Goal: Information Seeking & Learning: Learn about a topic

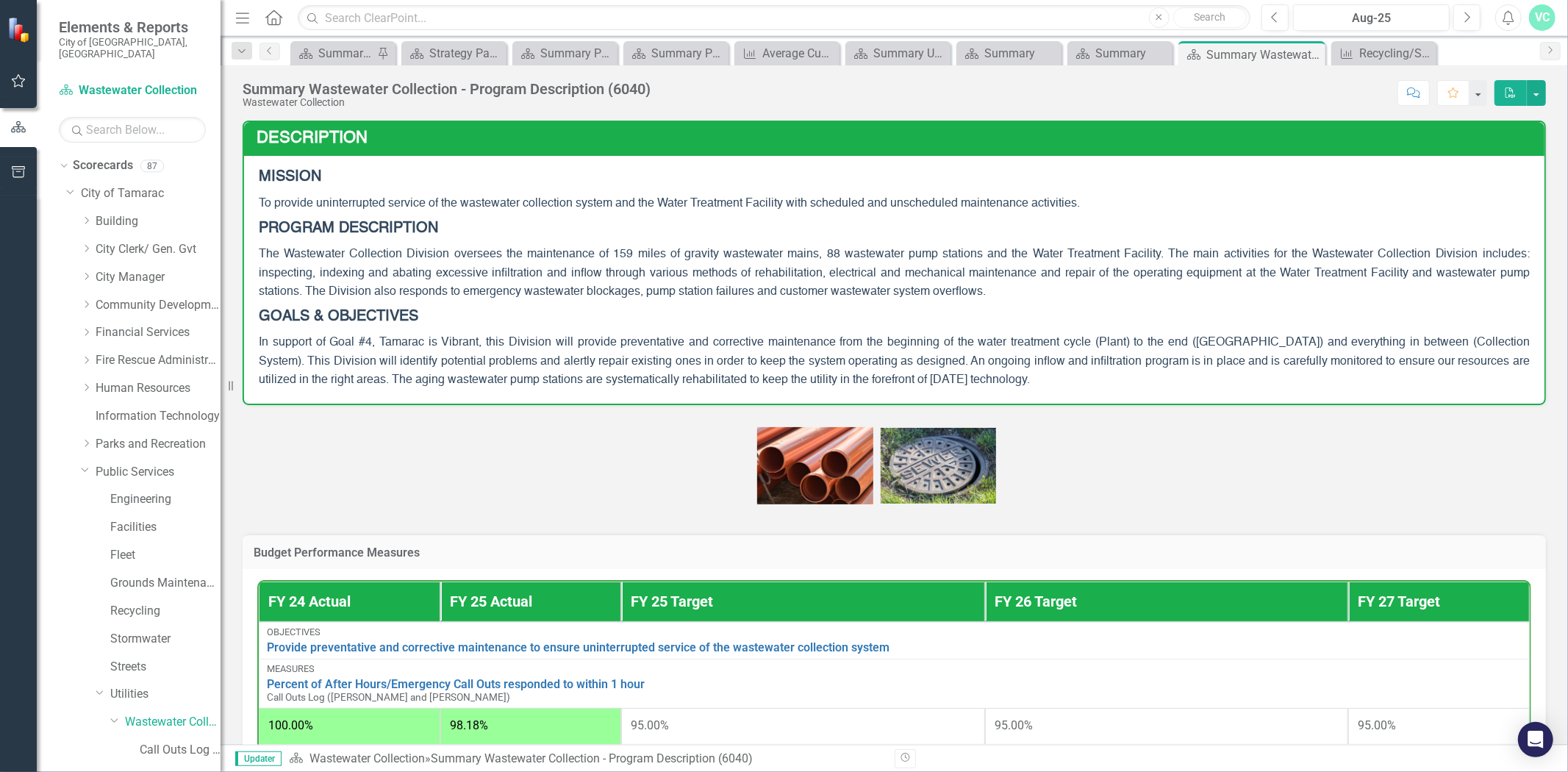
scroll to position [93, 0]
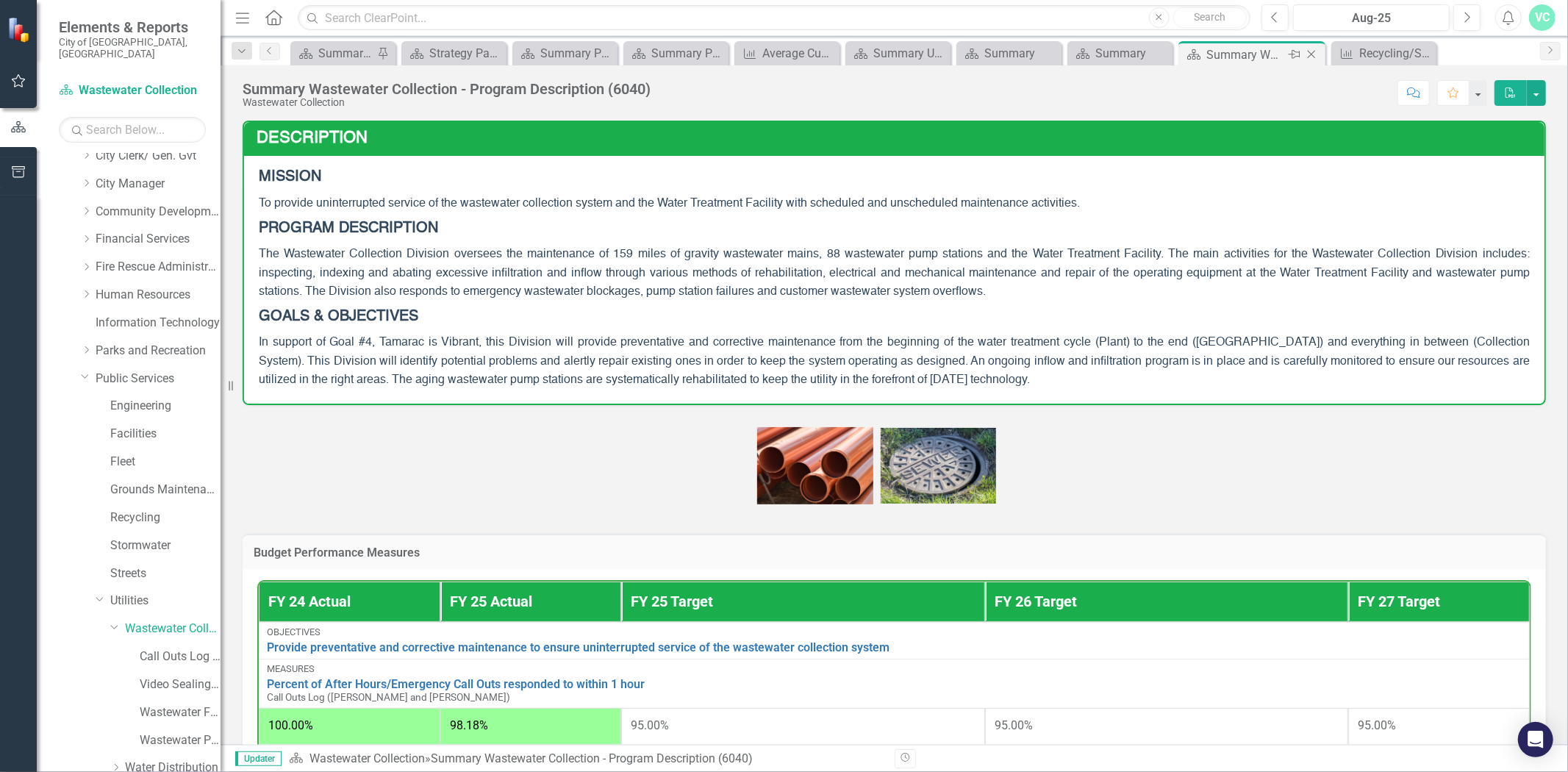
click at [1314, 55] on icon "Close" at bounding box center [1311, 54] width 15 height 12
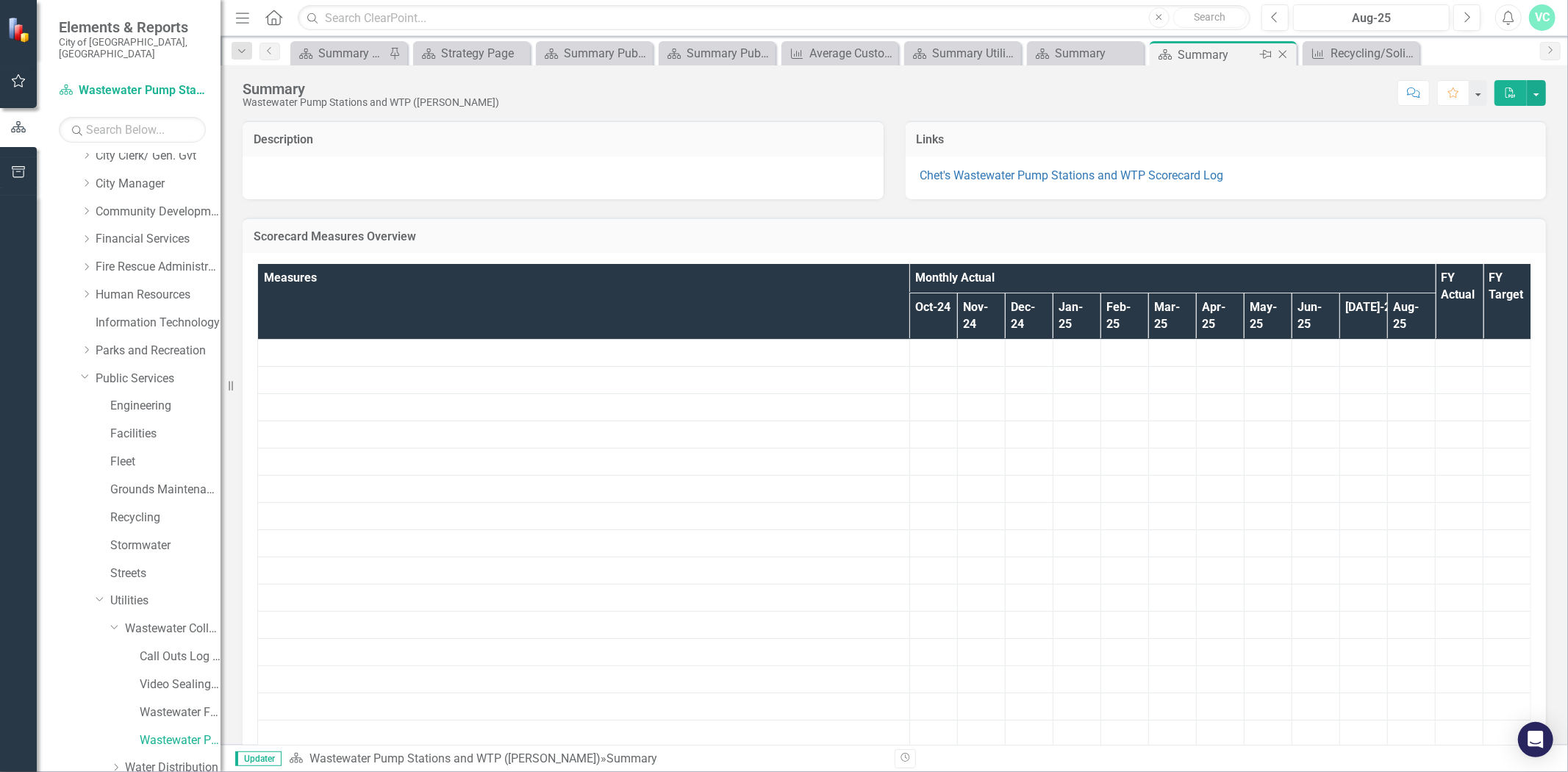
click at [1287, 56] on icon "Close" at bounding box center [1283, 54] width 15 height 12
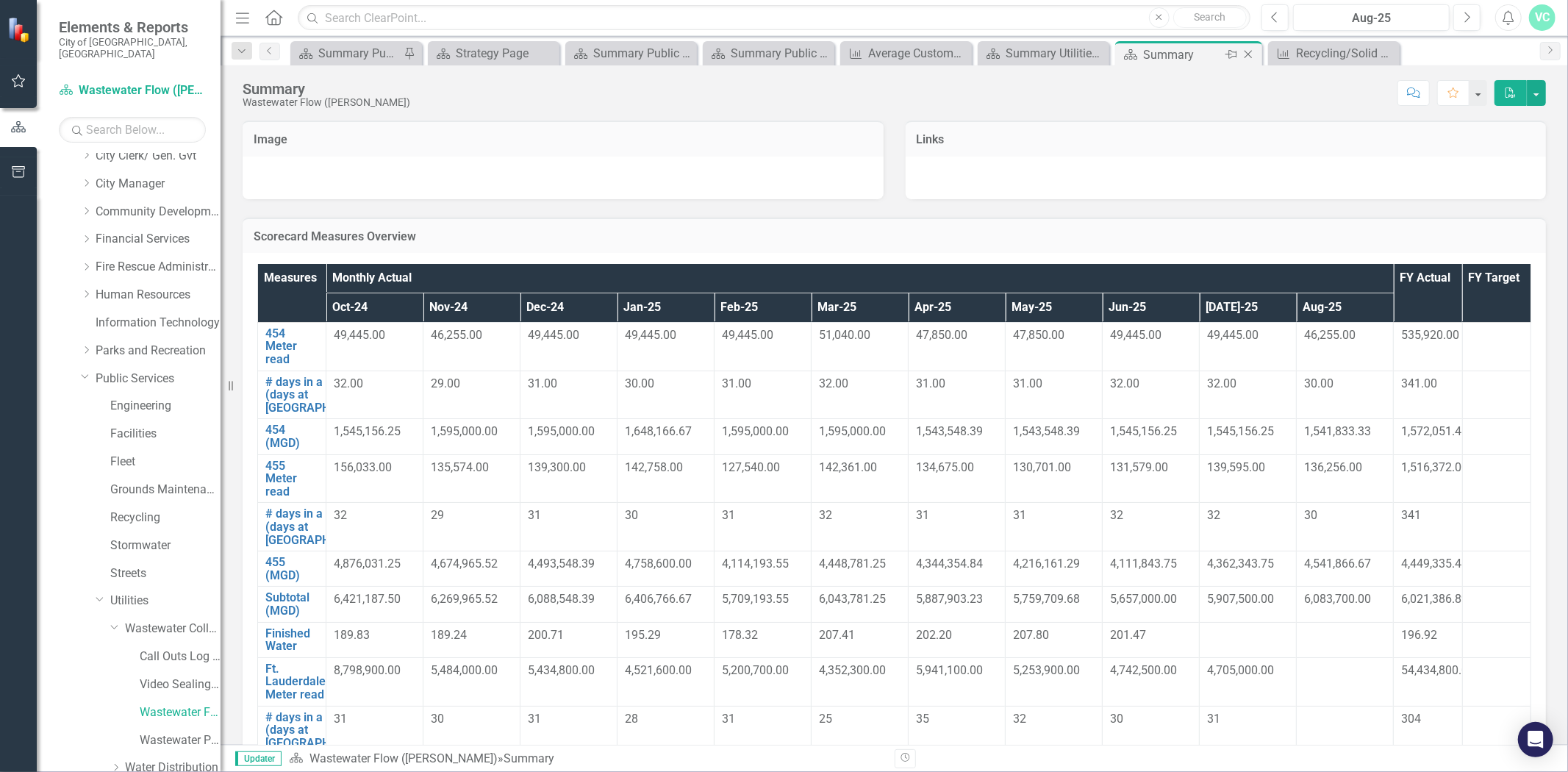
click at [1251, 57] on icon at bounding box center [1249, 55] width 8 height 8
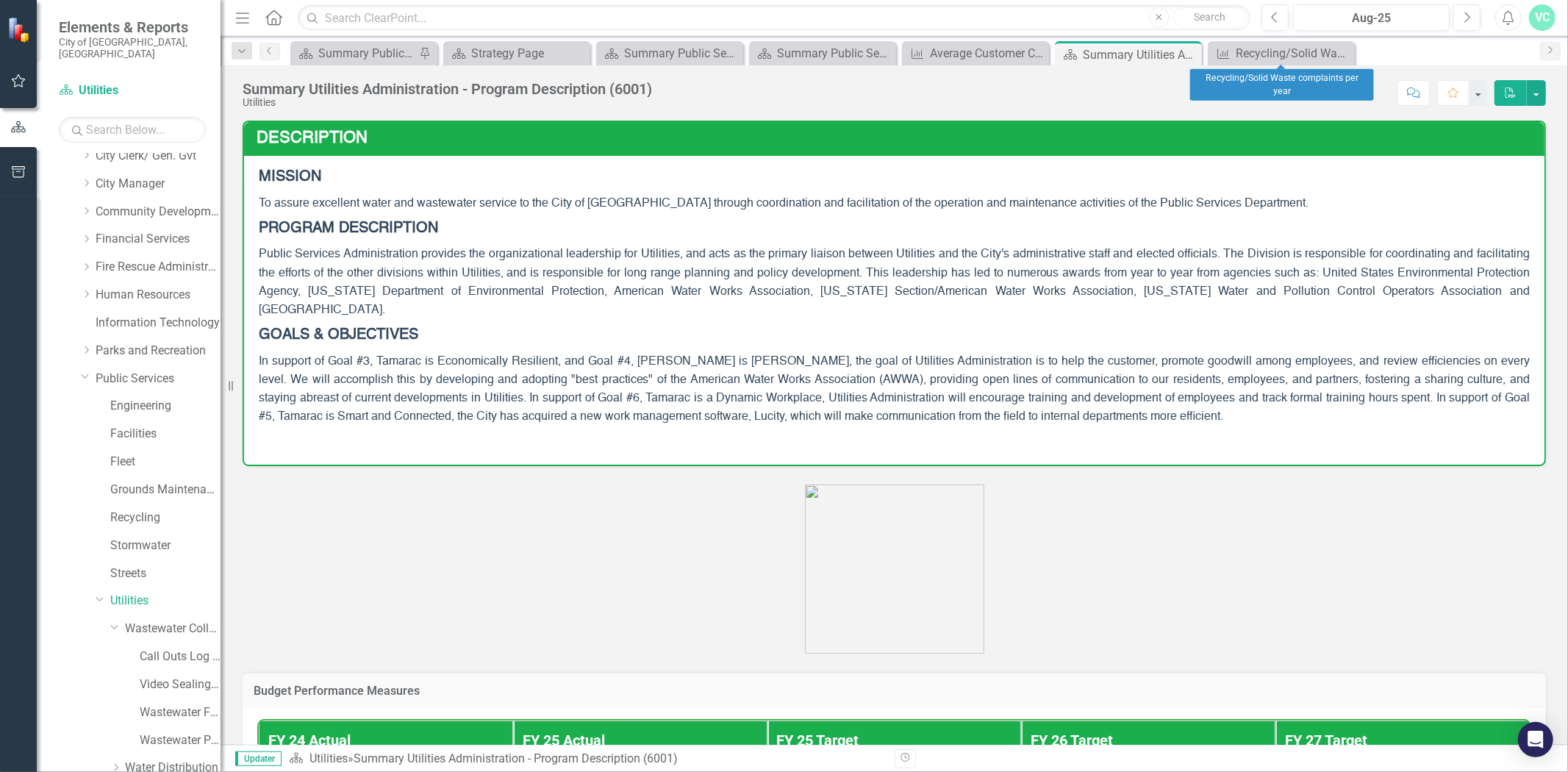
click at [0, 0] on icon "Close" at bounding box center [0, 0] width 0 height 0
click at [1188, 53] on icon at bounding box center [1189, 55] width 8 height 8
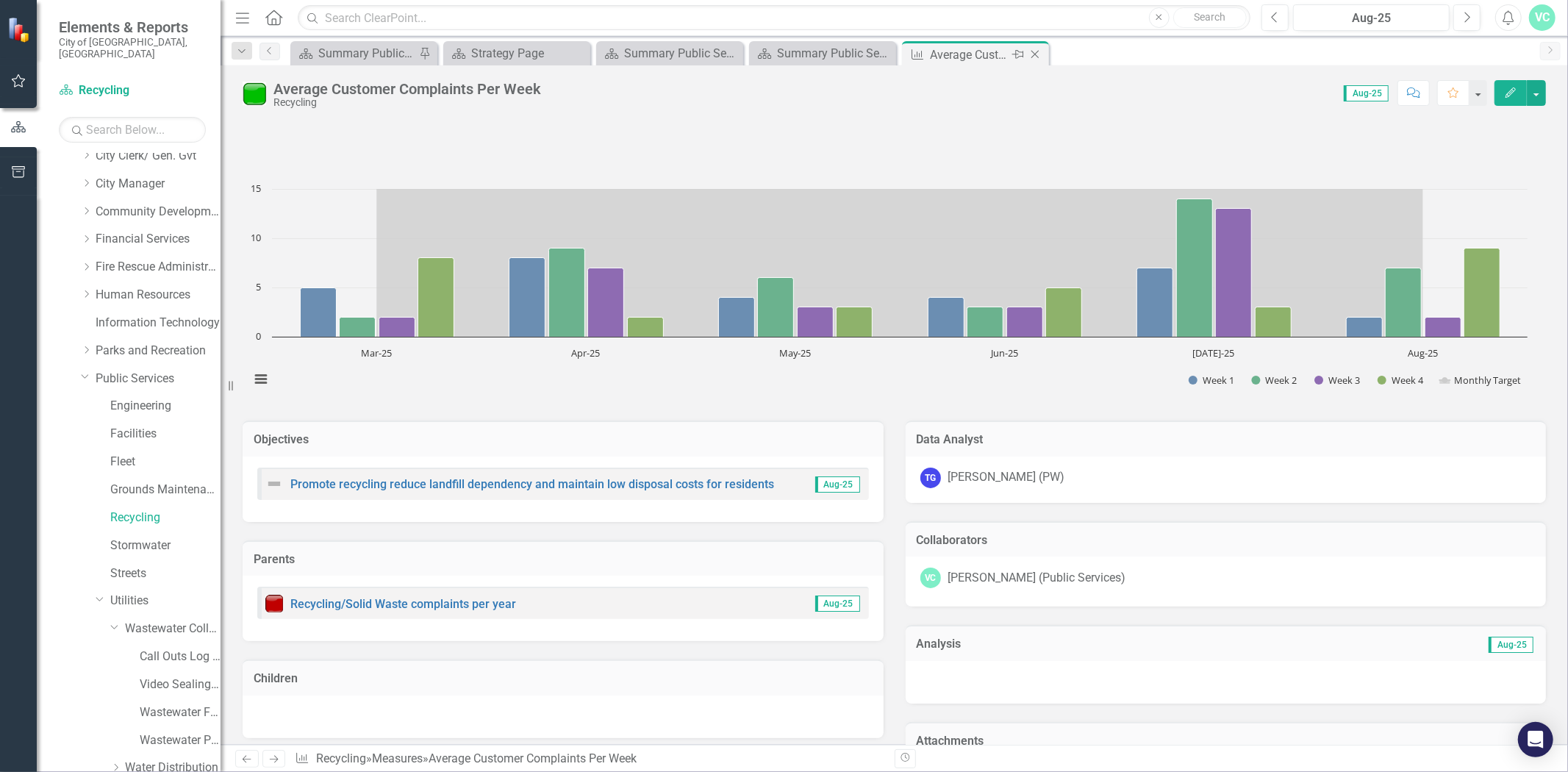
click at [1040, 56] on icon "Close" at bounding box center [1035, 54] width 15 height 12
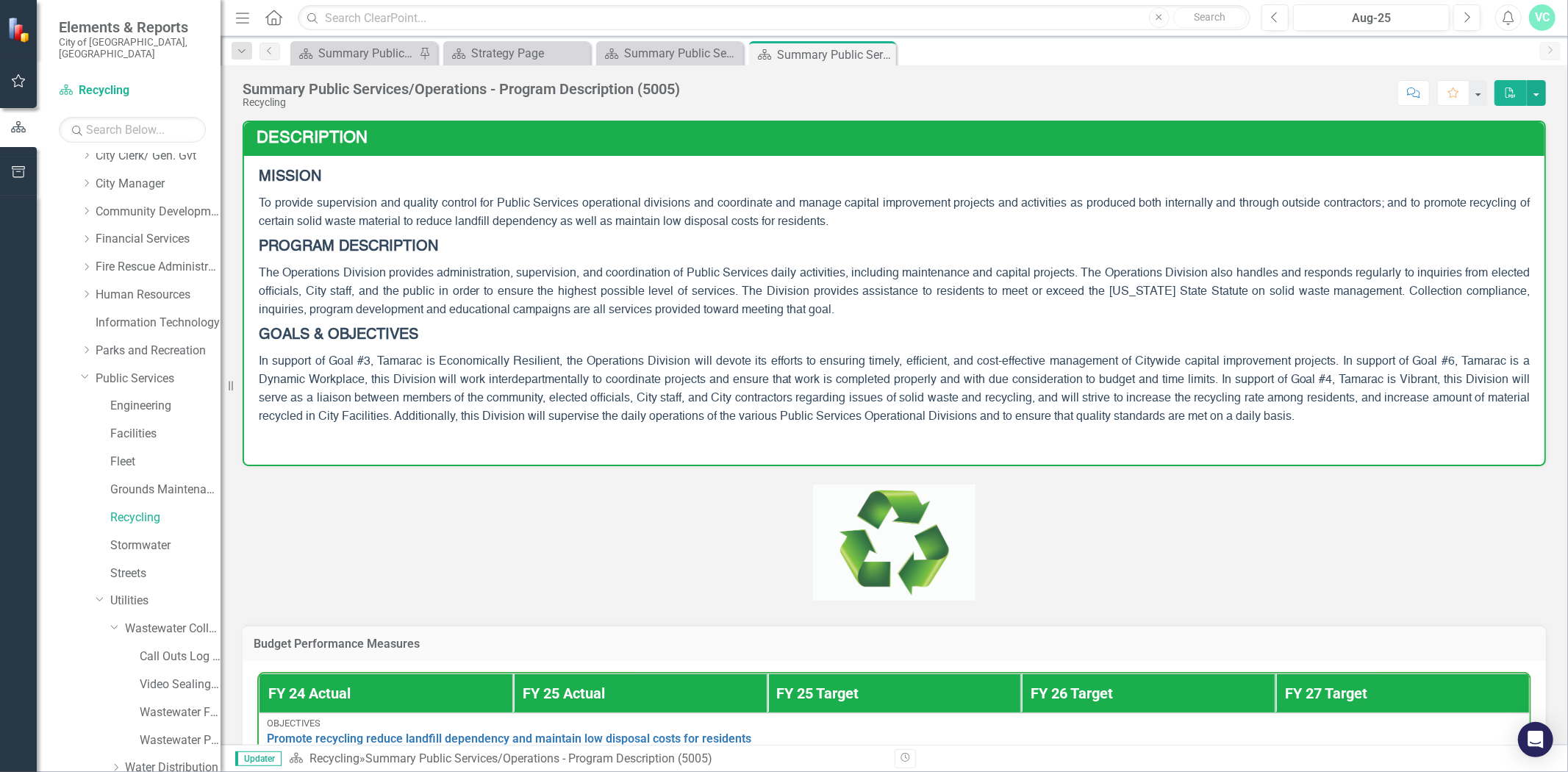
click at [0, 0] on icon "Close" at bounding box center [0, 0] width 0 height 0
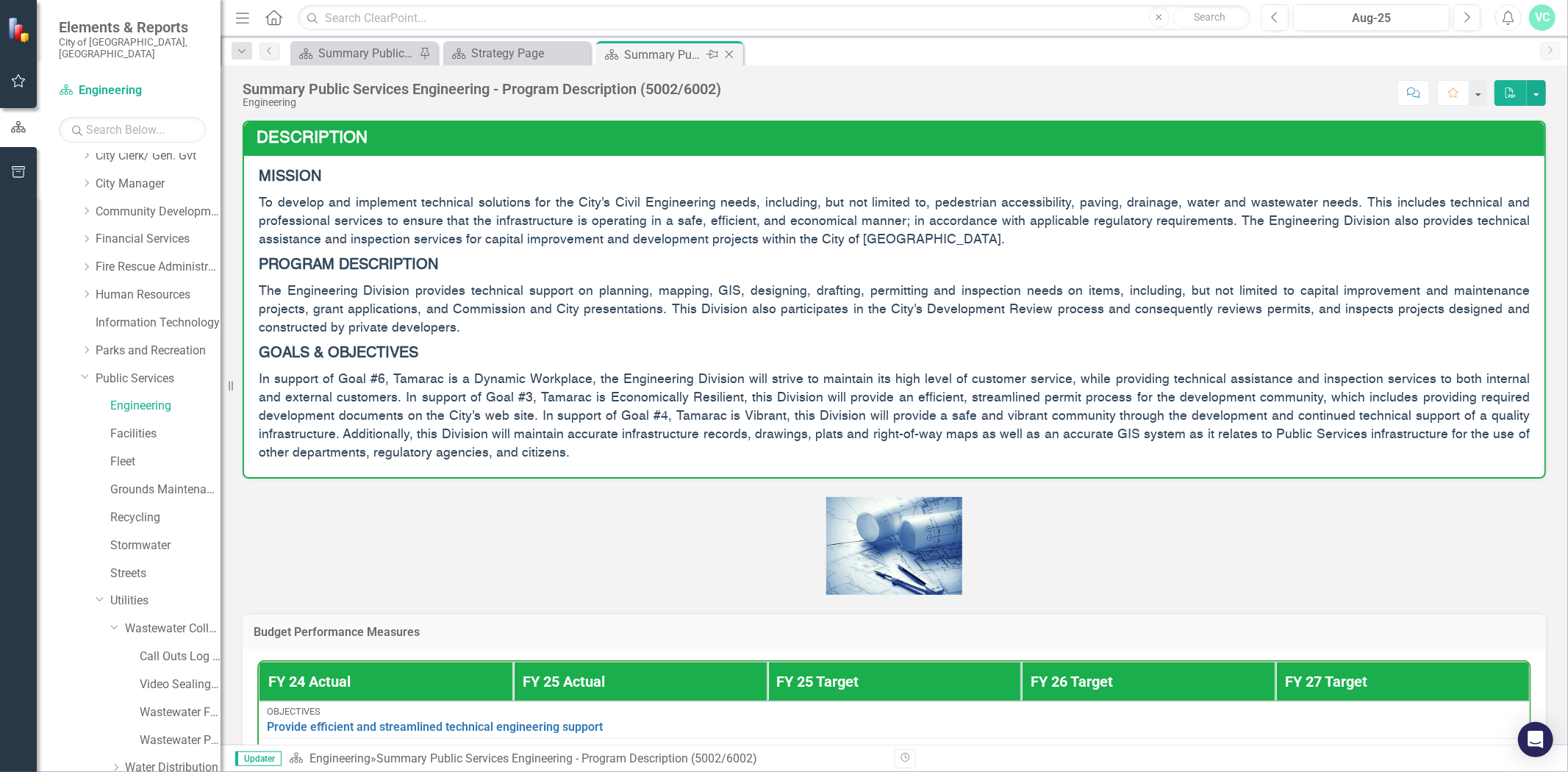
click at [733, 53] on icon "Close" at bounding box center [729, 54] width 15 height 12
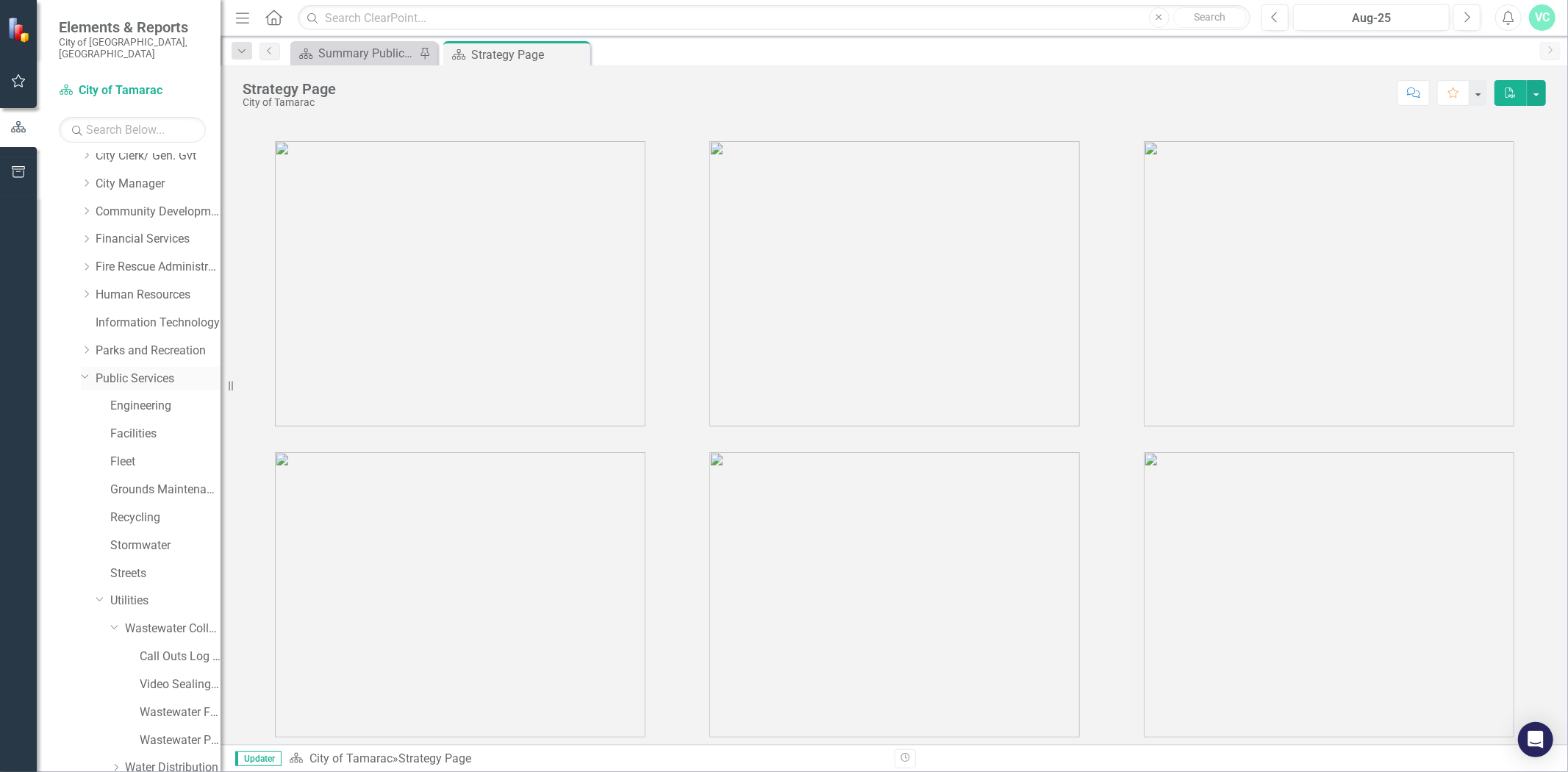
click at [126, 376] on div "Dropdown Public Services" at bounding box center [150, 378] width 140 height 24
click at [572, 48] on icon "Close" at bounding box center [576, 54] width 15 height 12
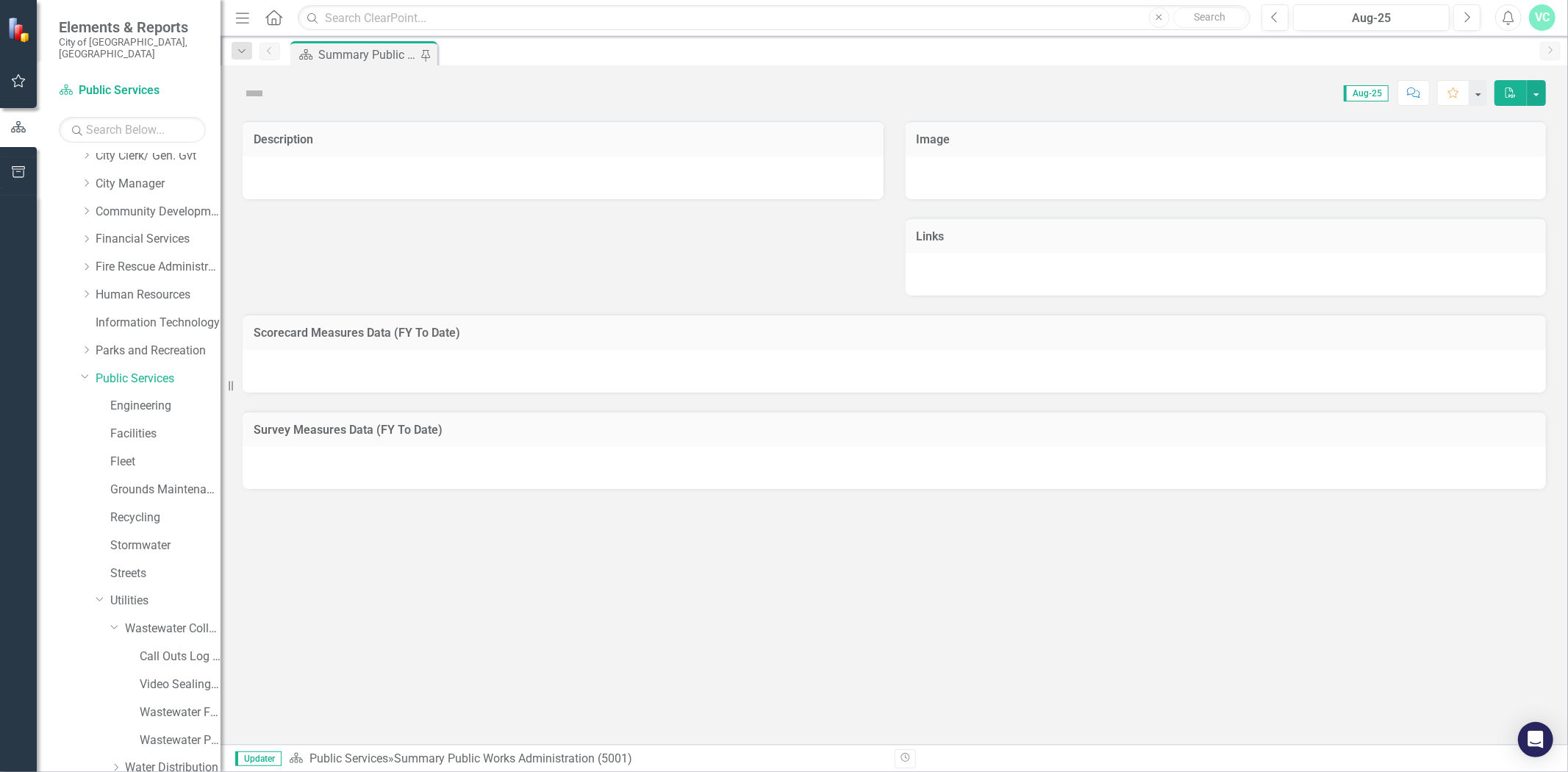
click at [351, 55] on div "Summary Public Works Administration (5001)" at bounding box center [369, 55] width 101 height 18
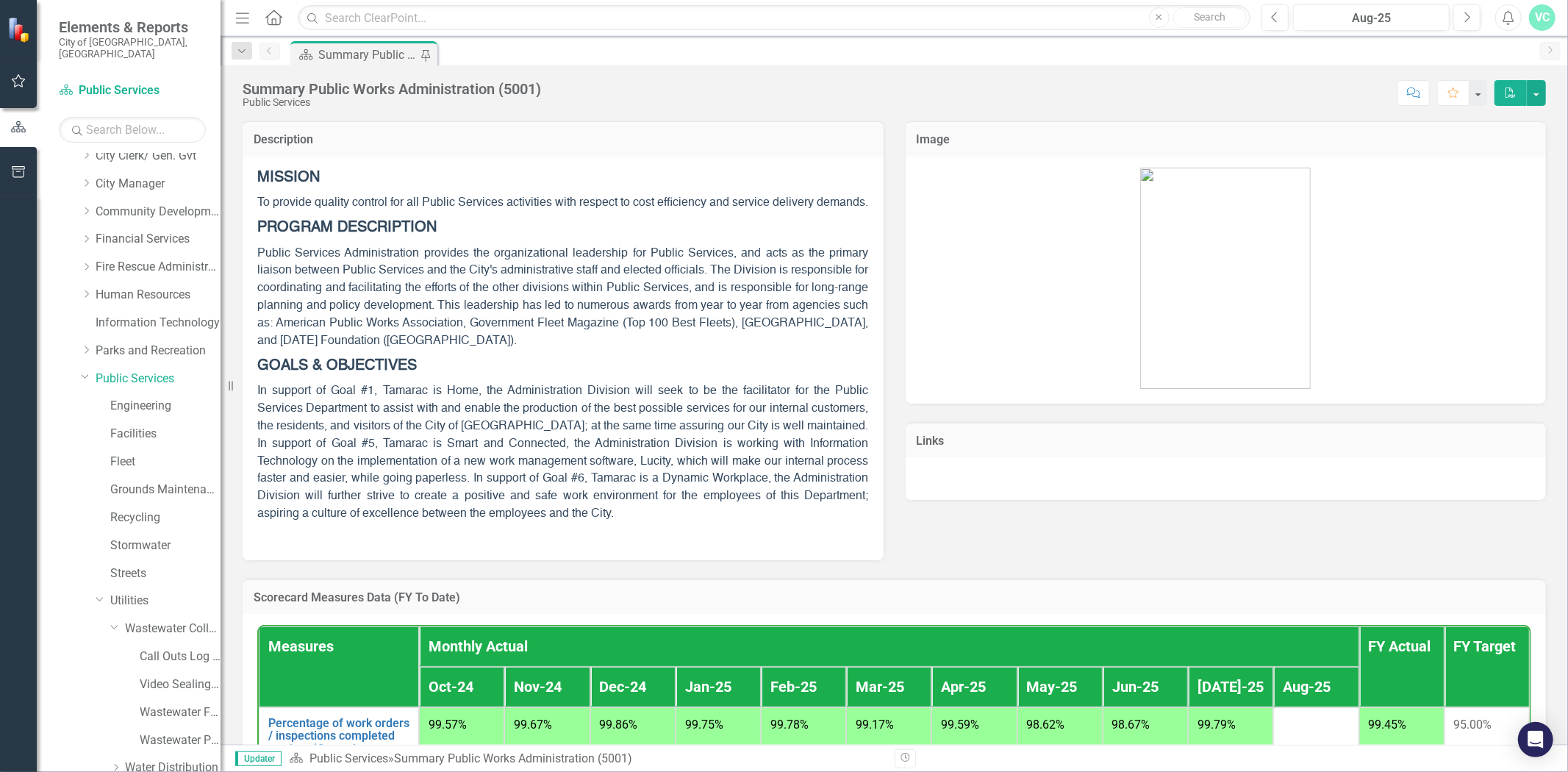
scroll to position [1011, 0]
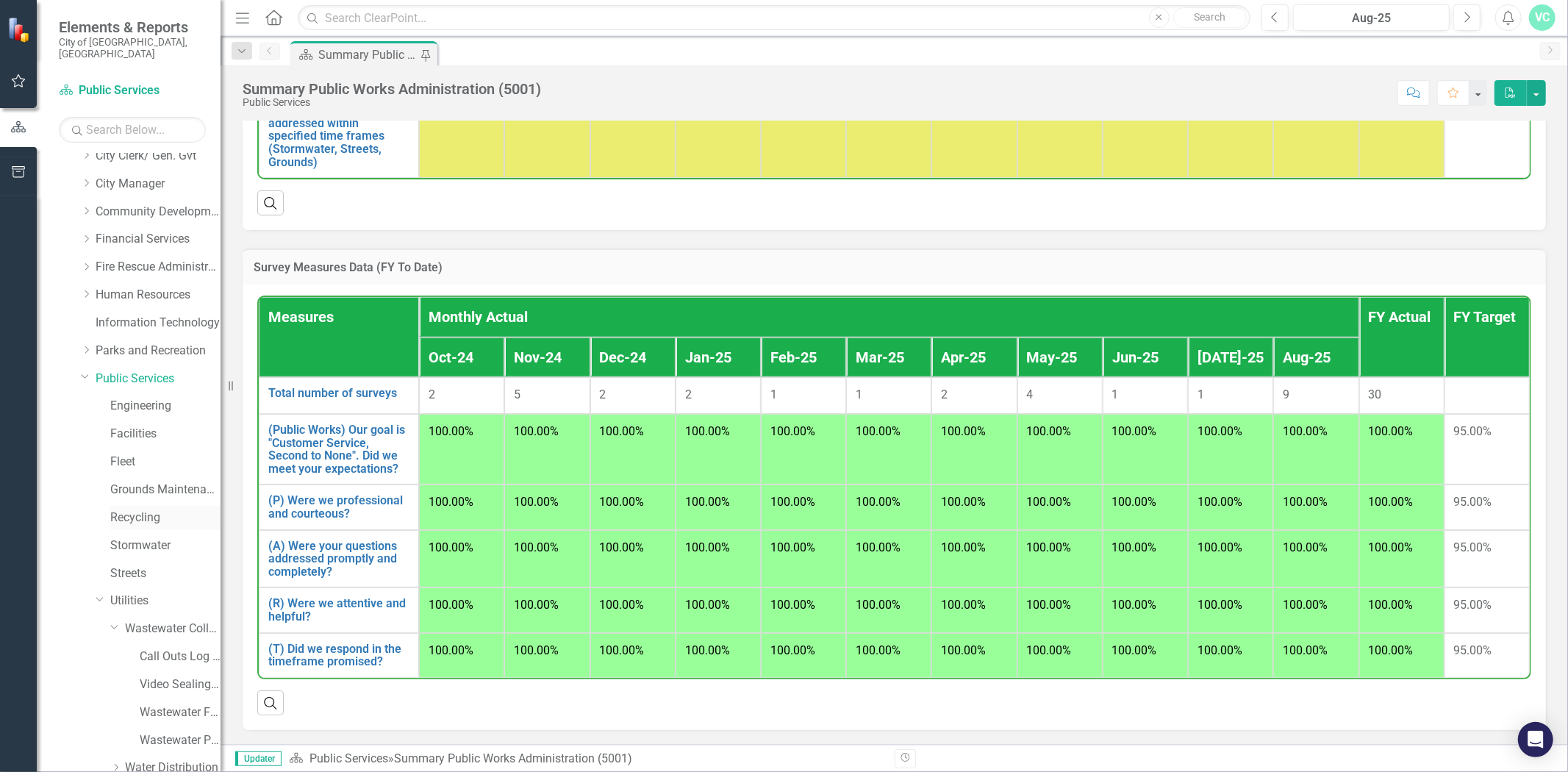
click at [153, 510] on link "Recycling" at bounding box center [166, 518] width 111 height 17
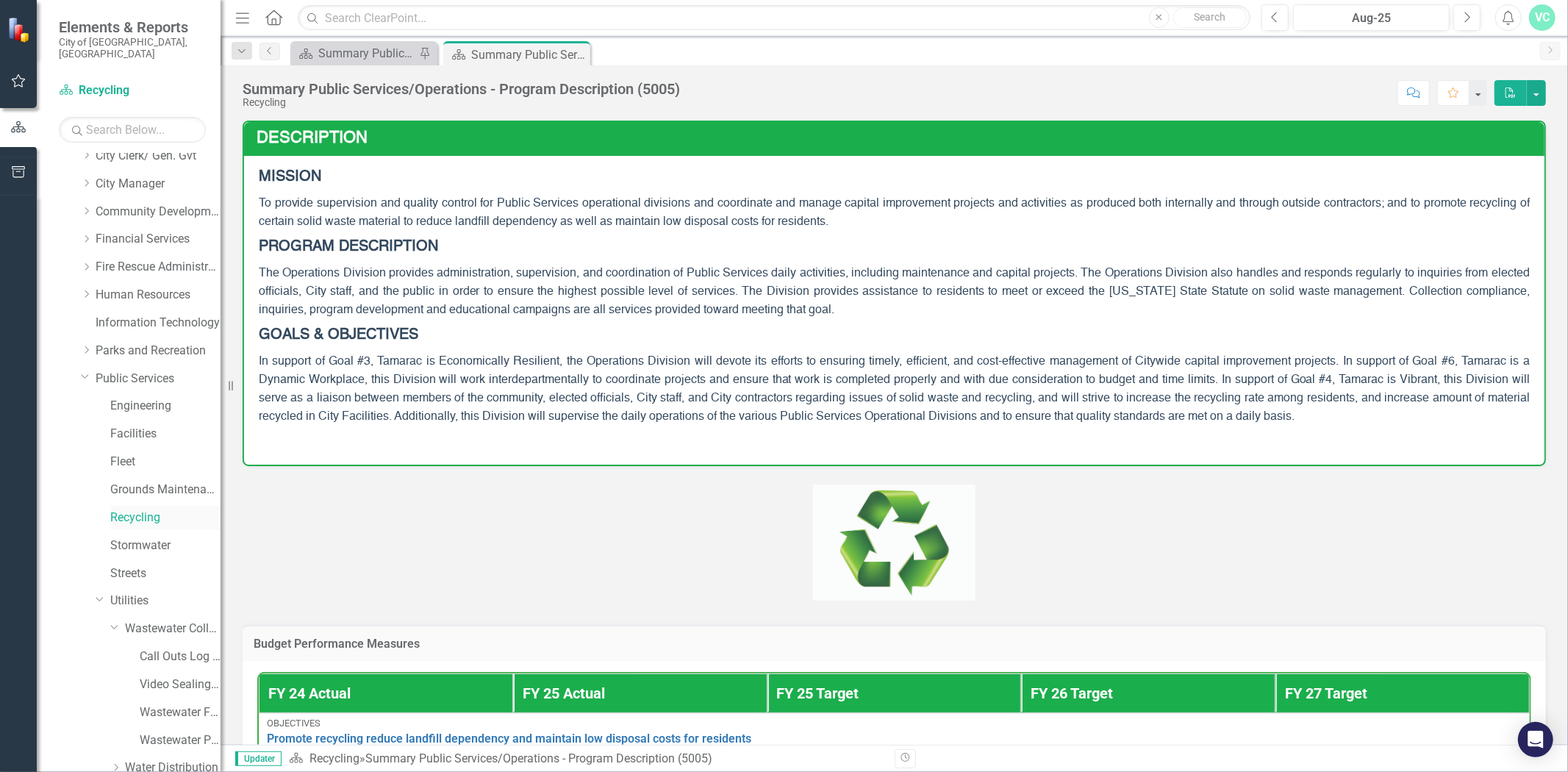
click at [143, 510] on link "Recycling" at bounding box center [166, 518] width 111 height 17
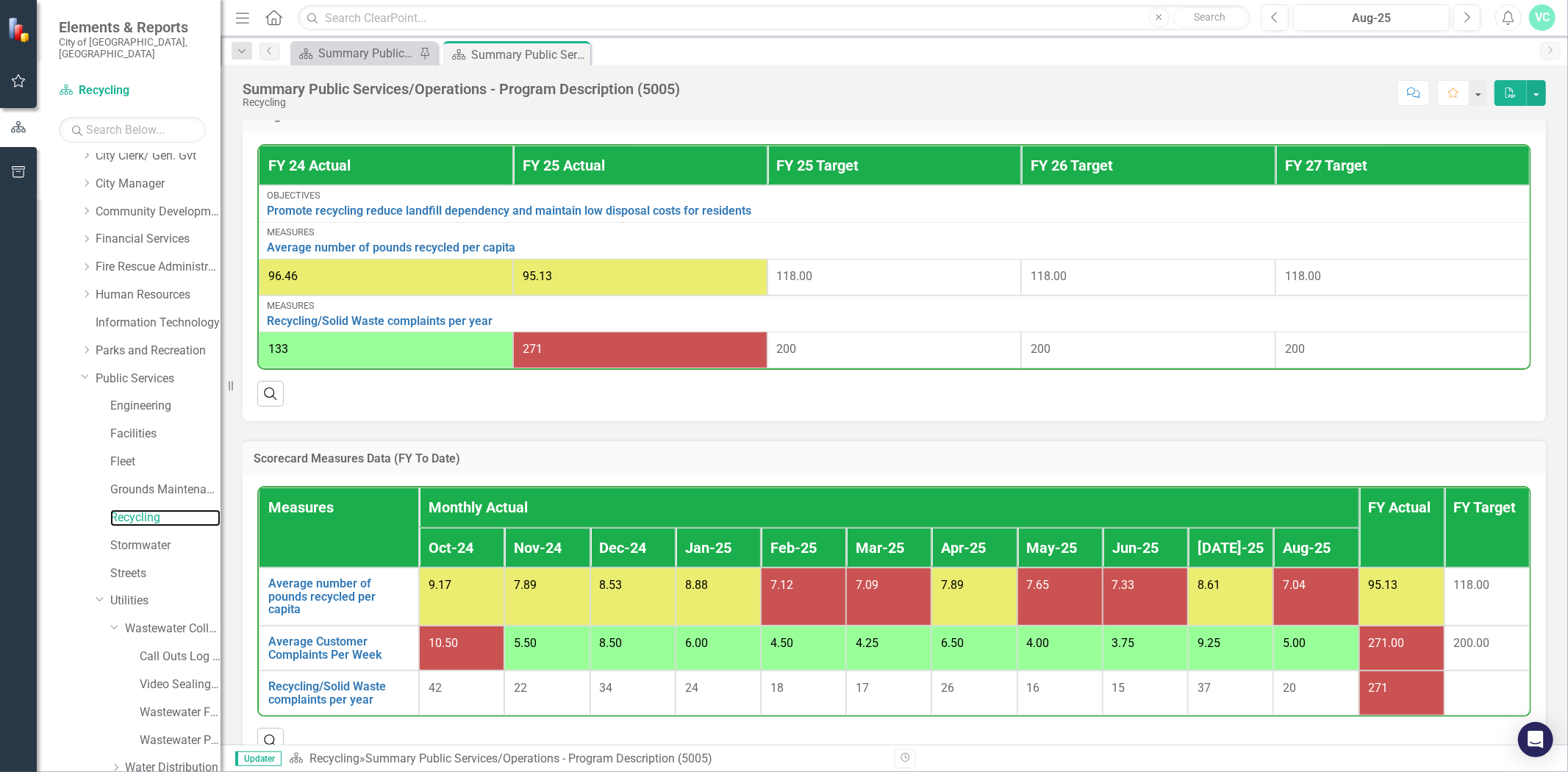
scroll to position [563, 0]
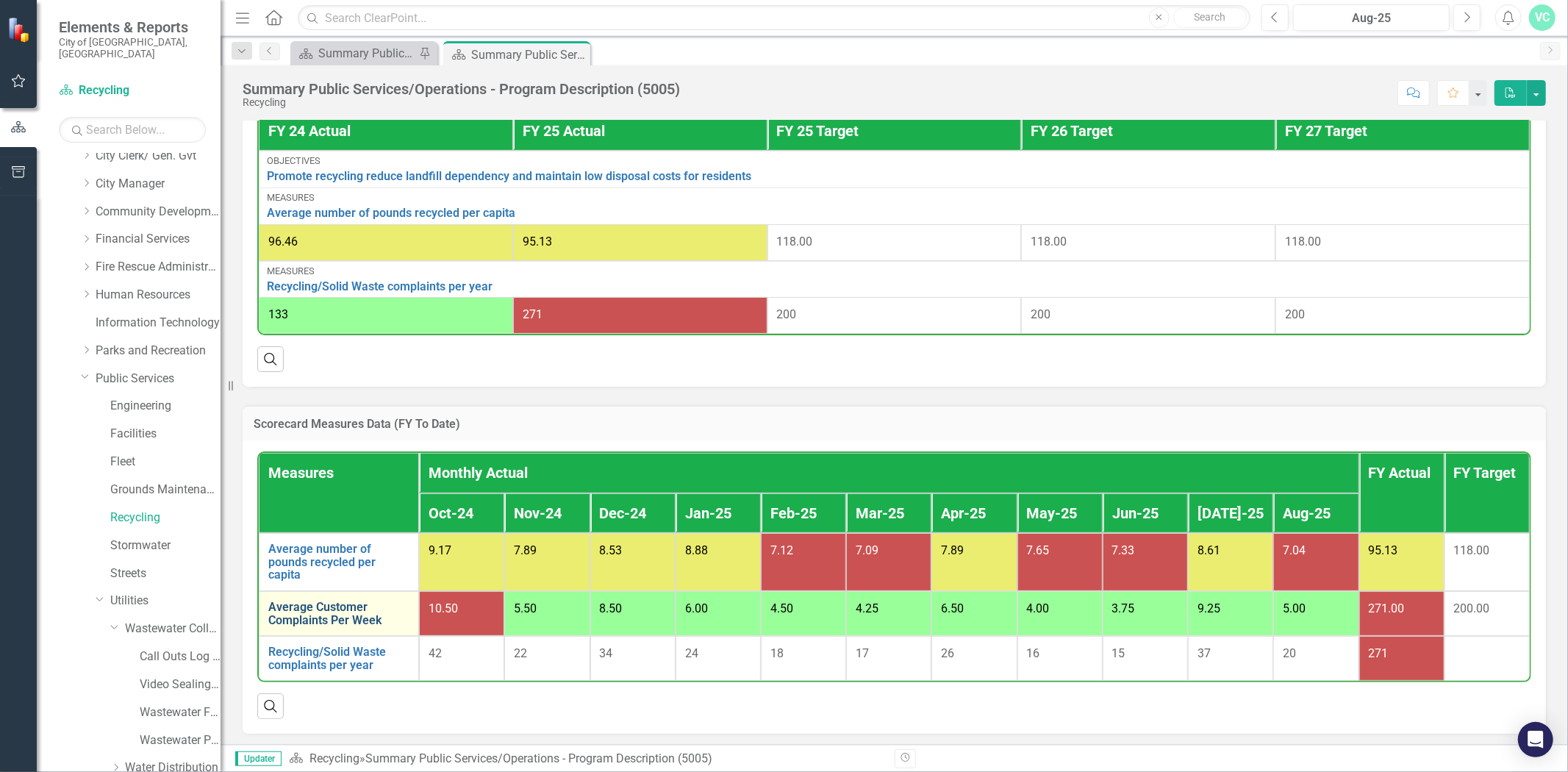
click at [341, 607] on link "Average Customer Complaints Per Week" at bounding box center [339, 613] width 141 height 26
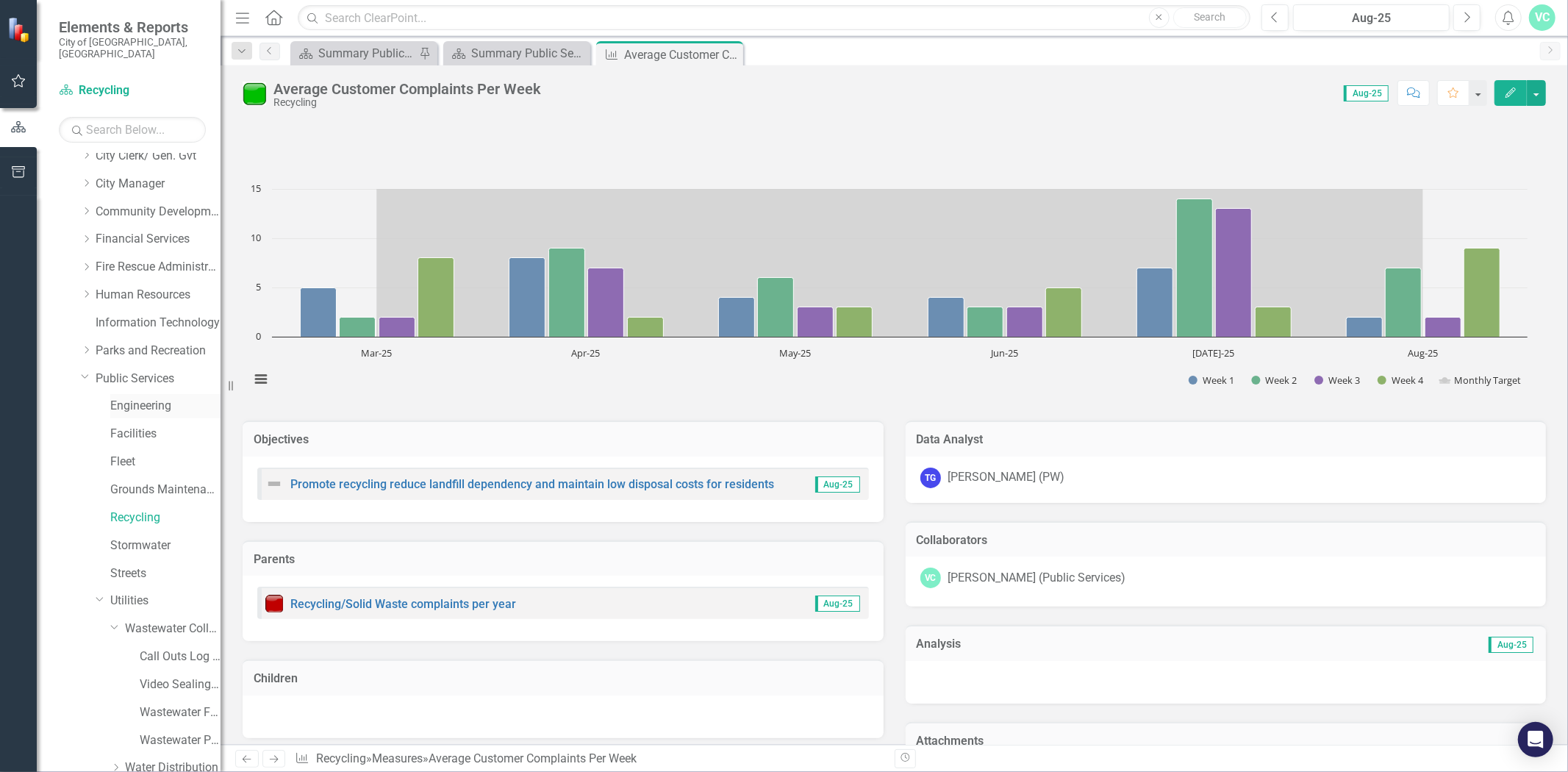
click at [163, 398] on link "Engineering" at bounding box center [166, 406] width 111 height 17
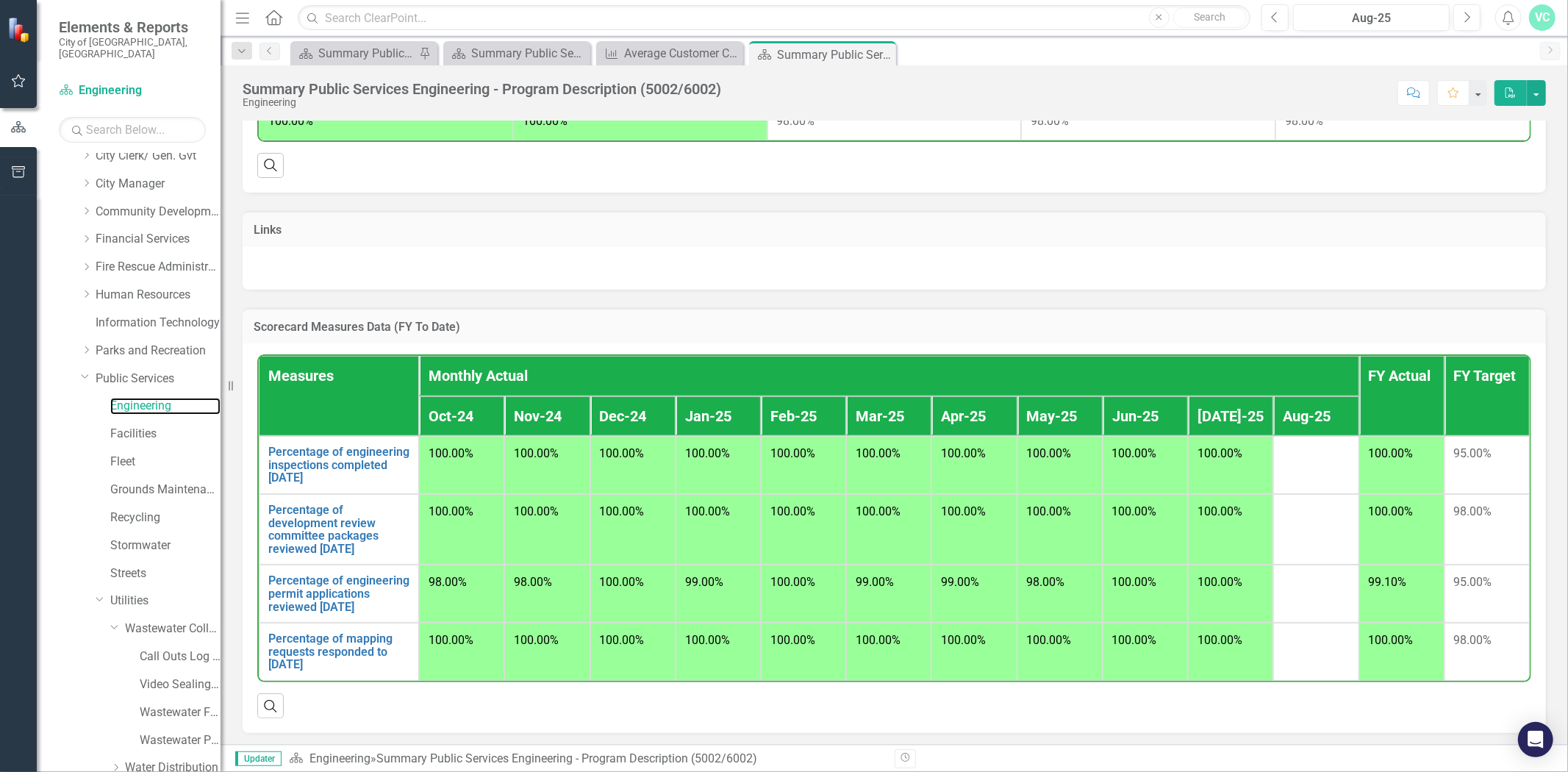
scroll to position [456, 0]
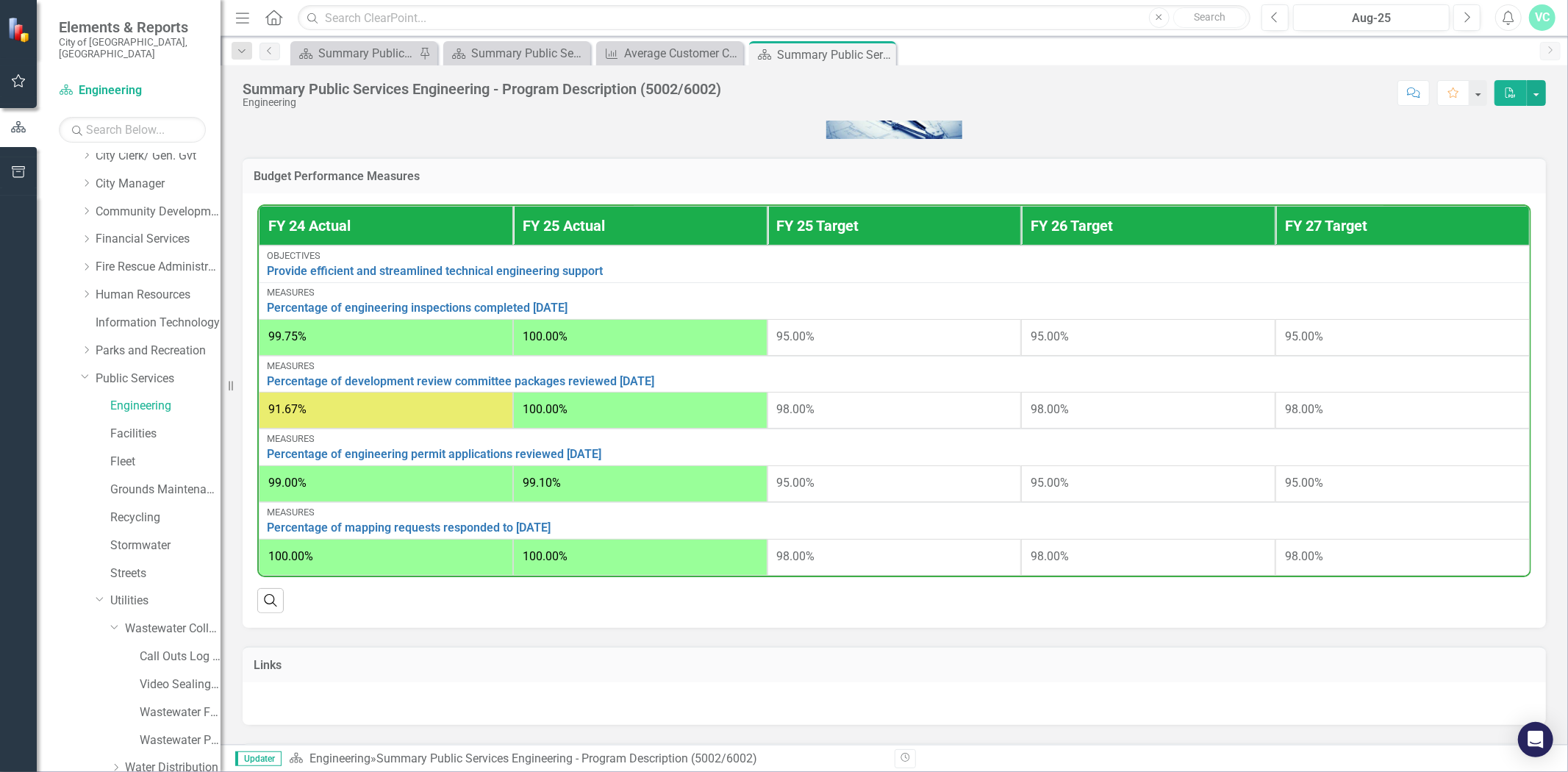
click at [282, 334] on span "99.75%" at bounding box center [288, 337] width 38 height 14
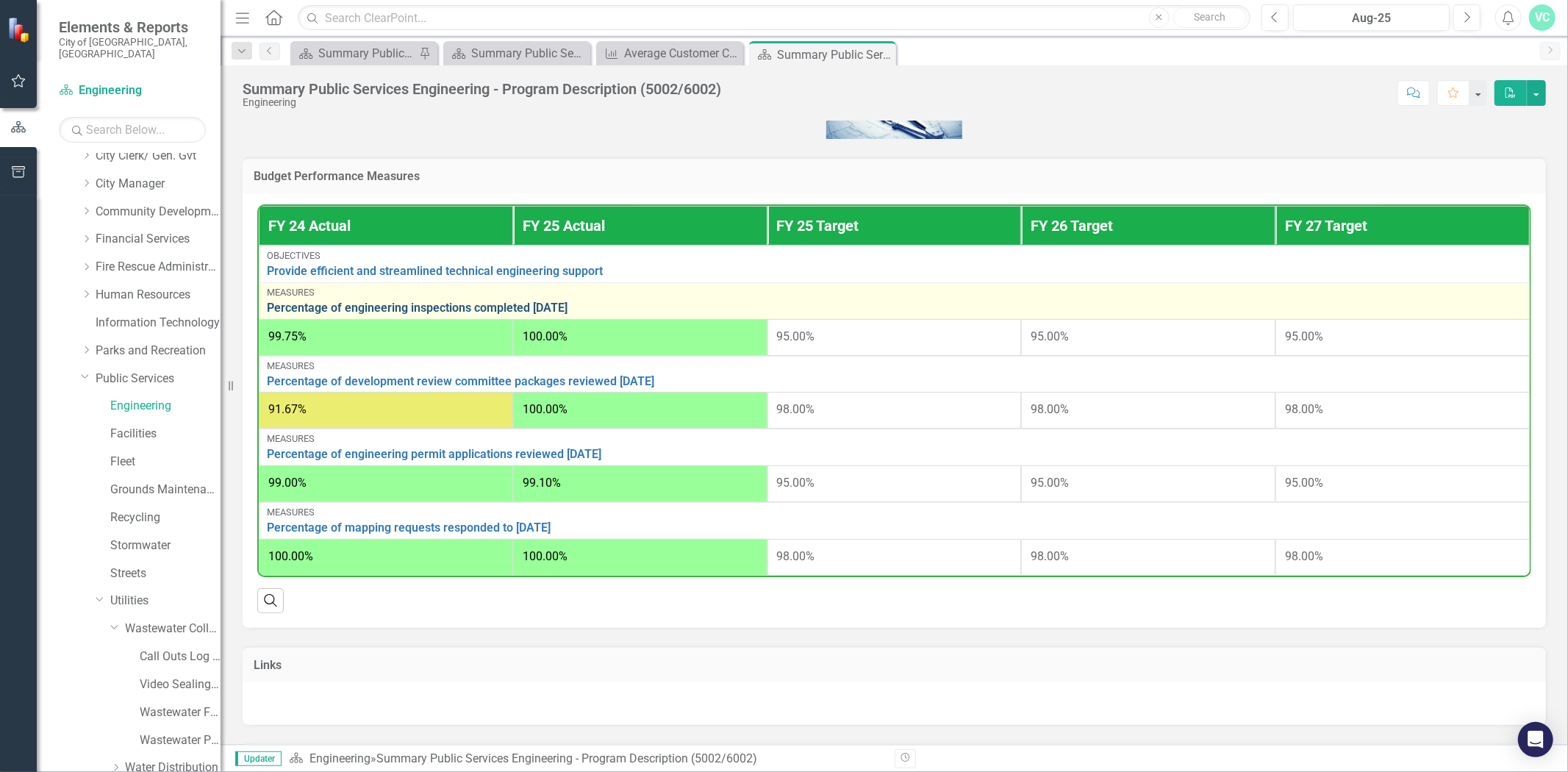
click at [306, 303] on link "Percentage of engineering inspections completed [DATE]" at bounding box center [894, 308] width 1255 height 13
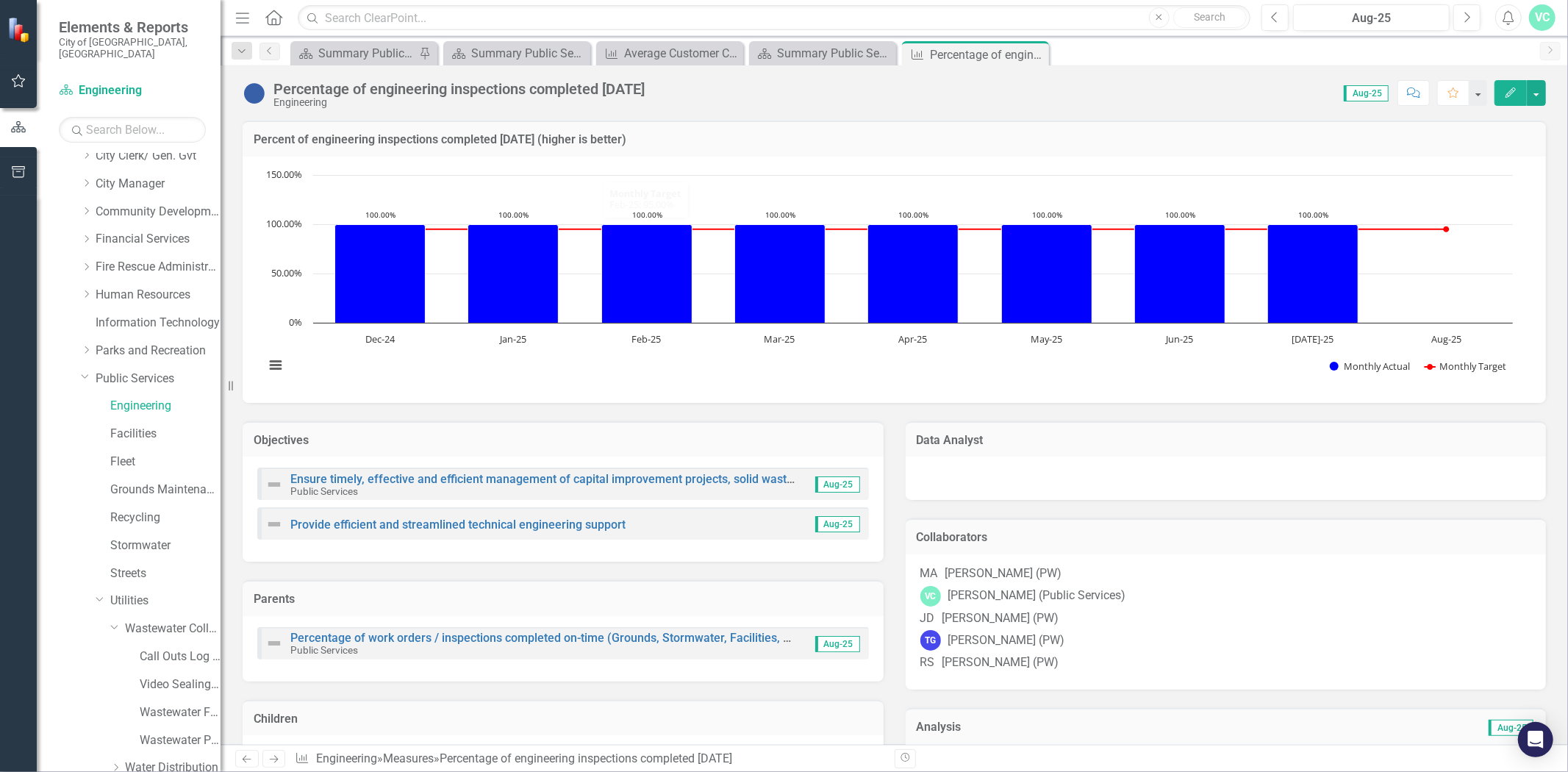
click at [931, 89] on div "Score: 0.00 Aug-25 Completed Comment Favorite Edit" at bounding box center [1100, 92] width 894 height 25
click at [133, 428] on link "Facilities" at bounding box center [166, 434] width 111 height 17
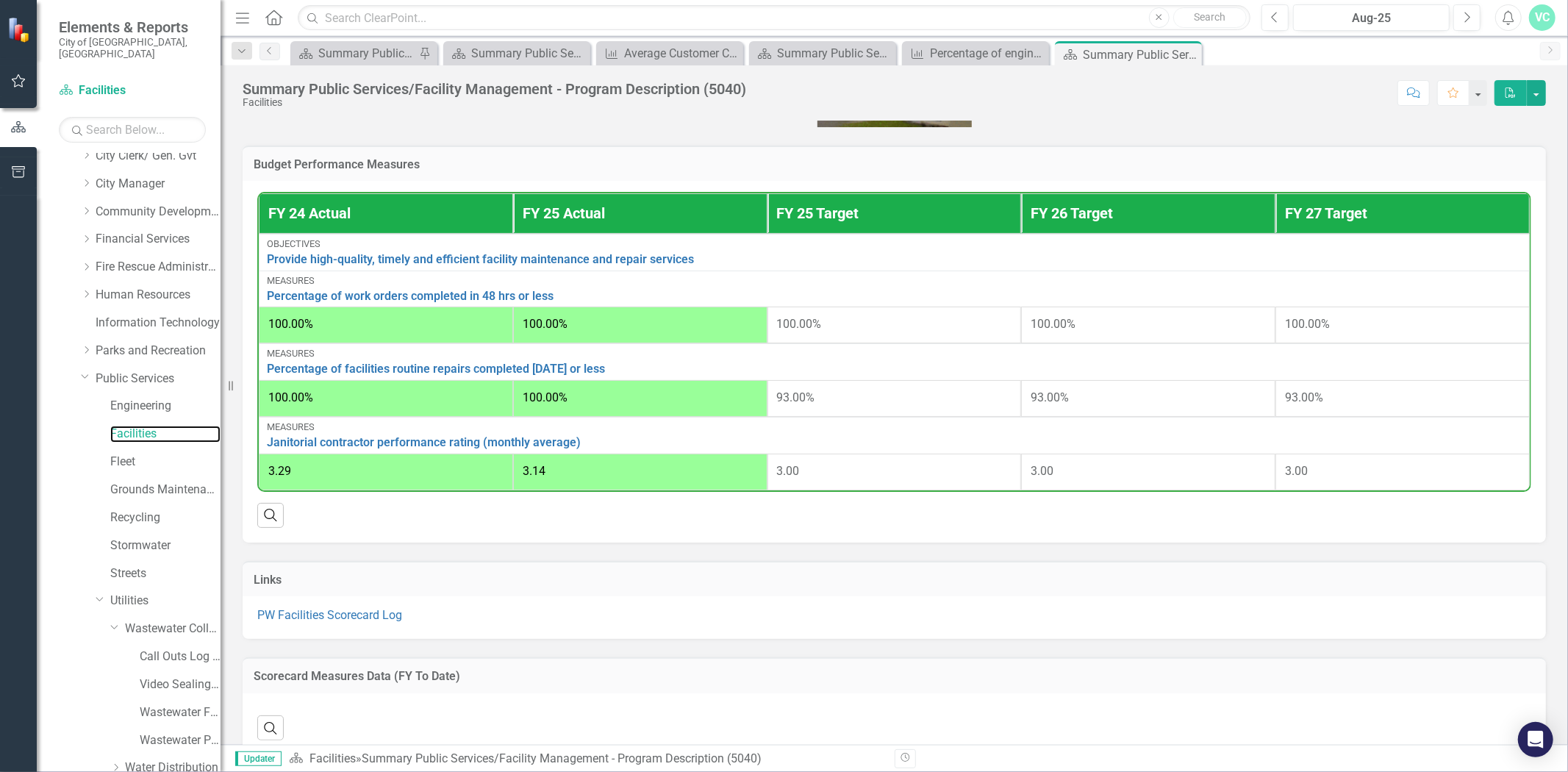
scroll to position [417, 0]
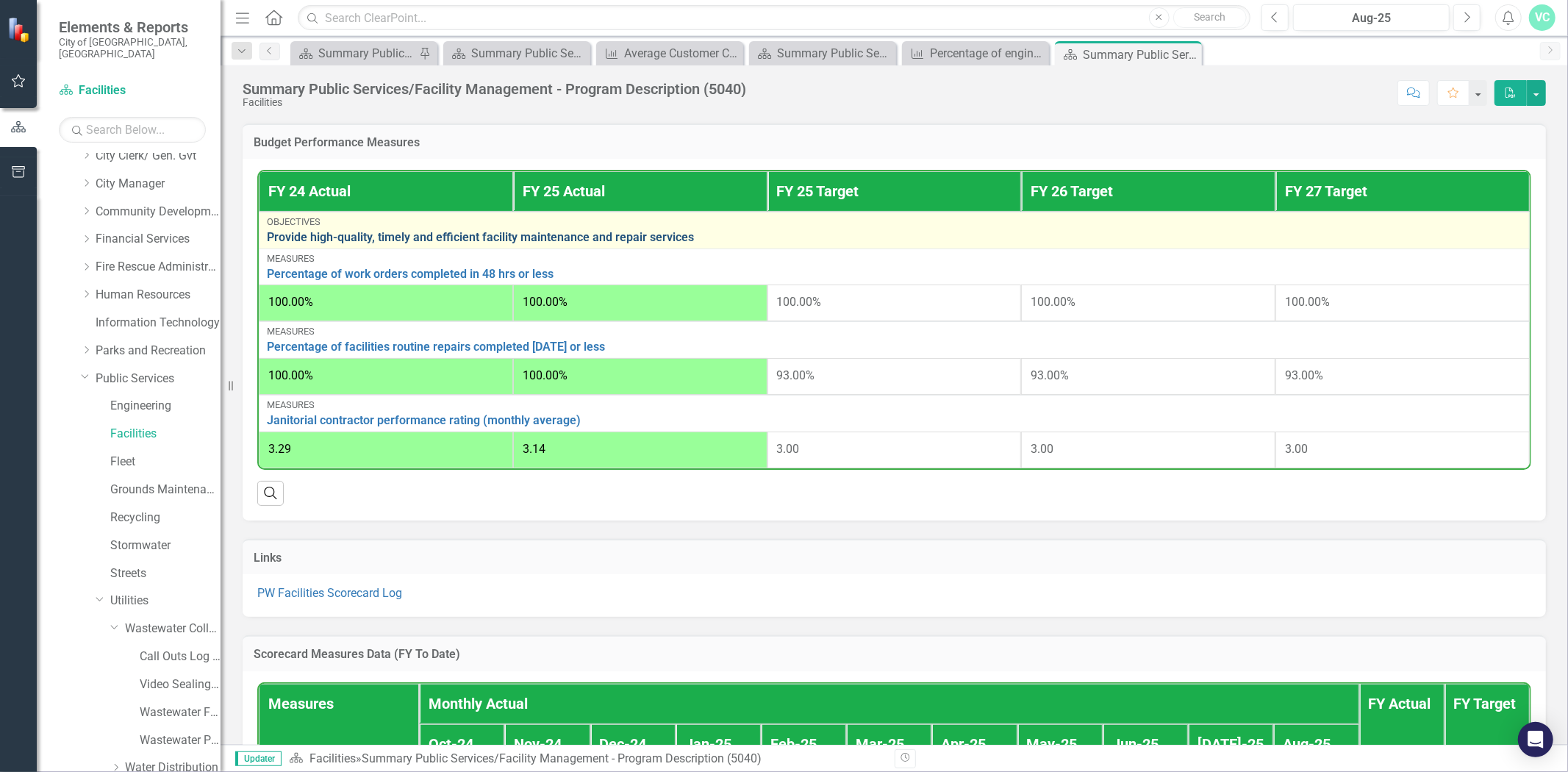
click at [376, 231] on link "Provide high-quality, timely and efficient facility maintenance and repair serv…" at bounding box center [894, 237] width 1255 height 13
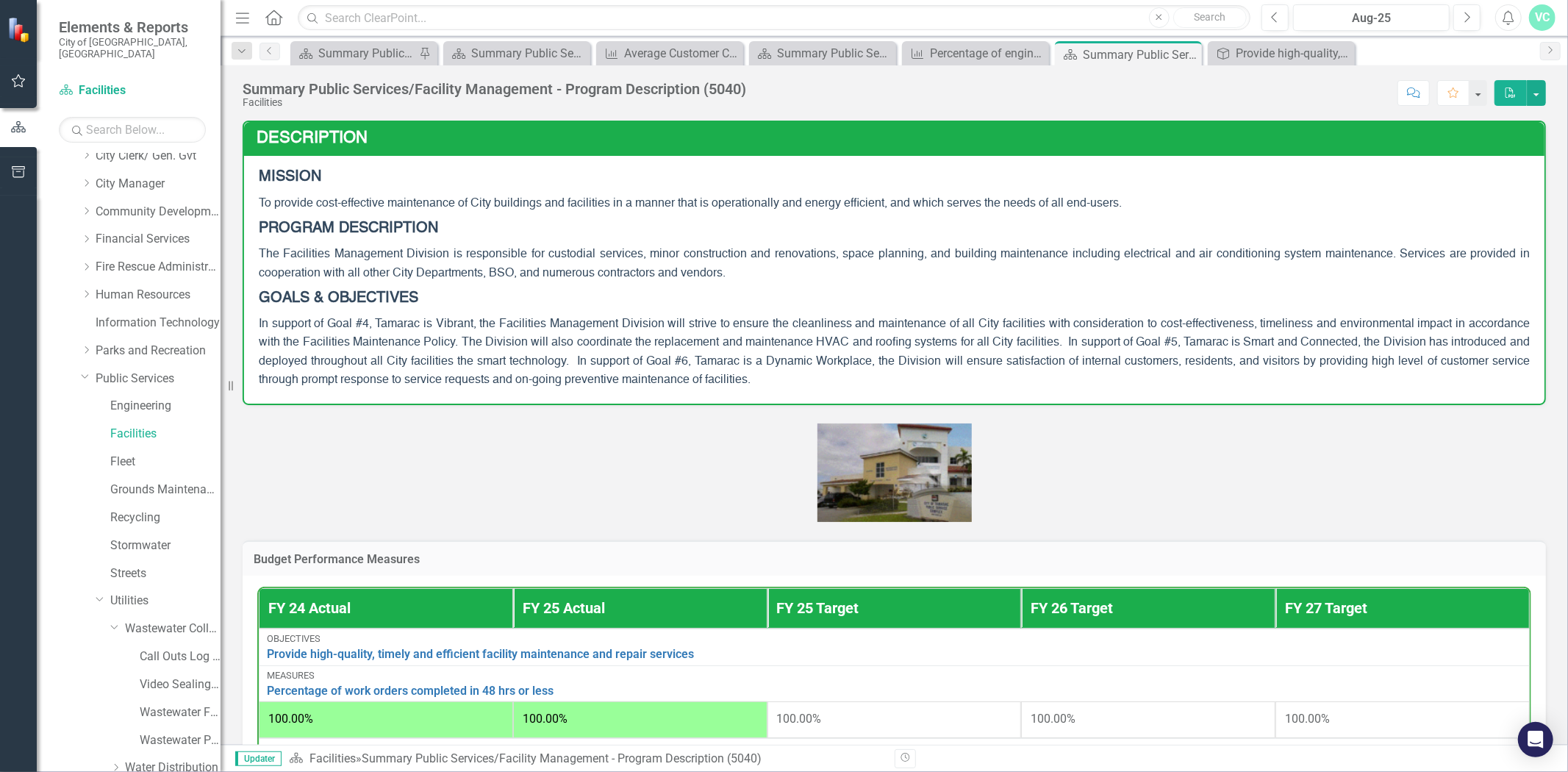
scroll to position [435, 0]
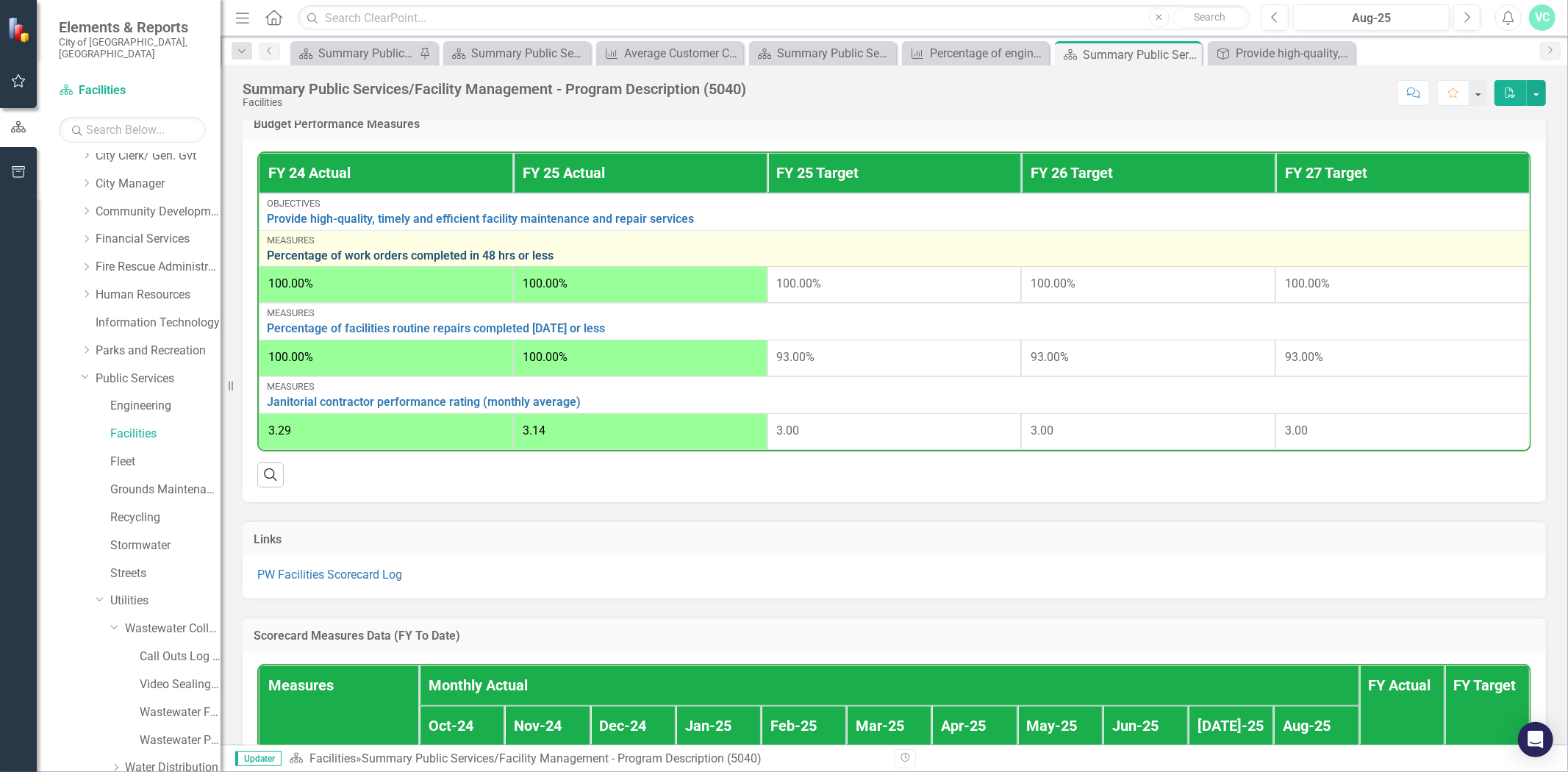
click at [322, 254] on link "Percentage of work orders completed in 48 hrs or less" at bounding box center [894, 256] width 1255 height 13
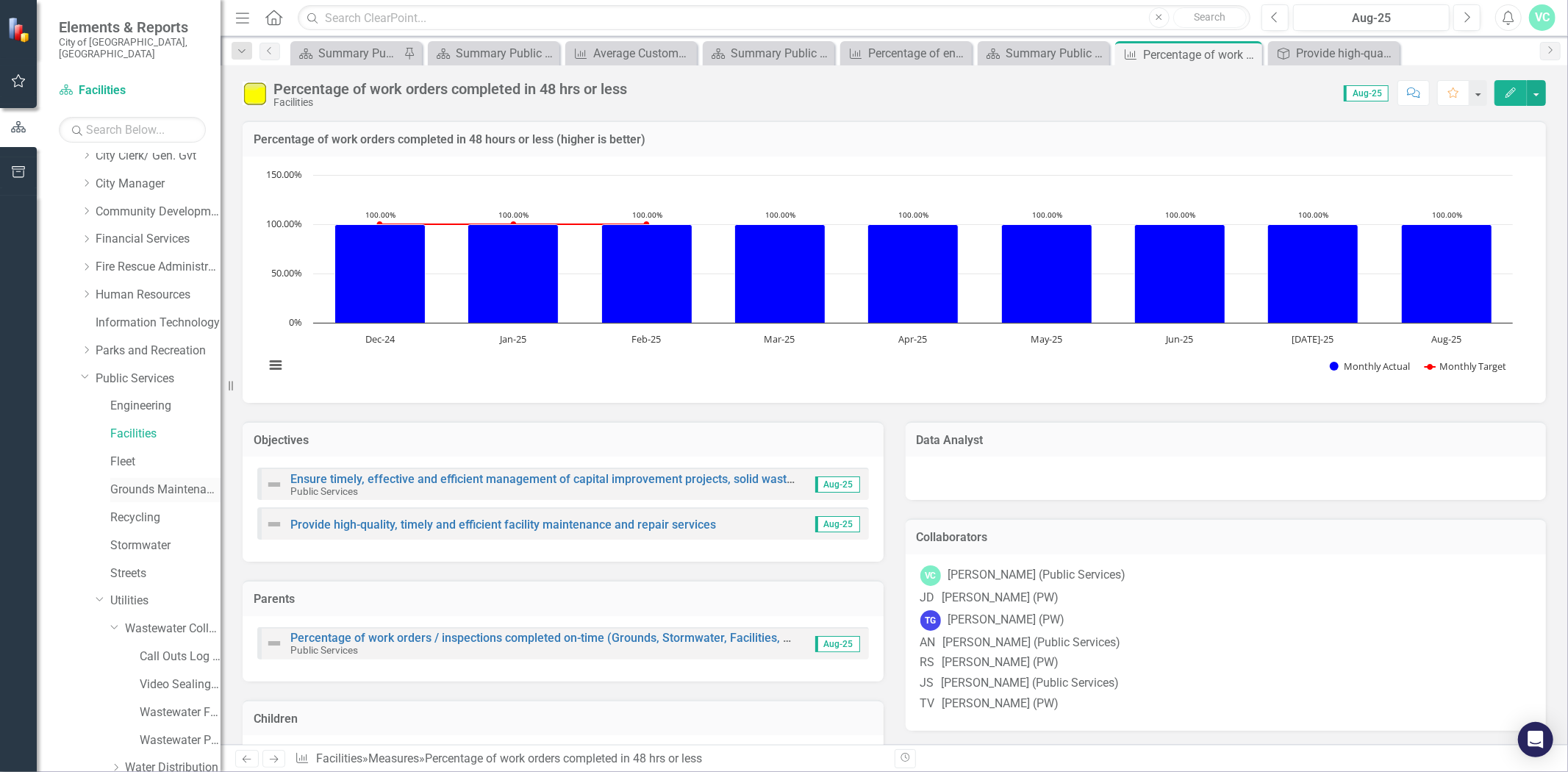
click at [141, 482] on link "Grounds Maintenance" at bounding box center [166, 490] width 111 height 17
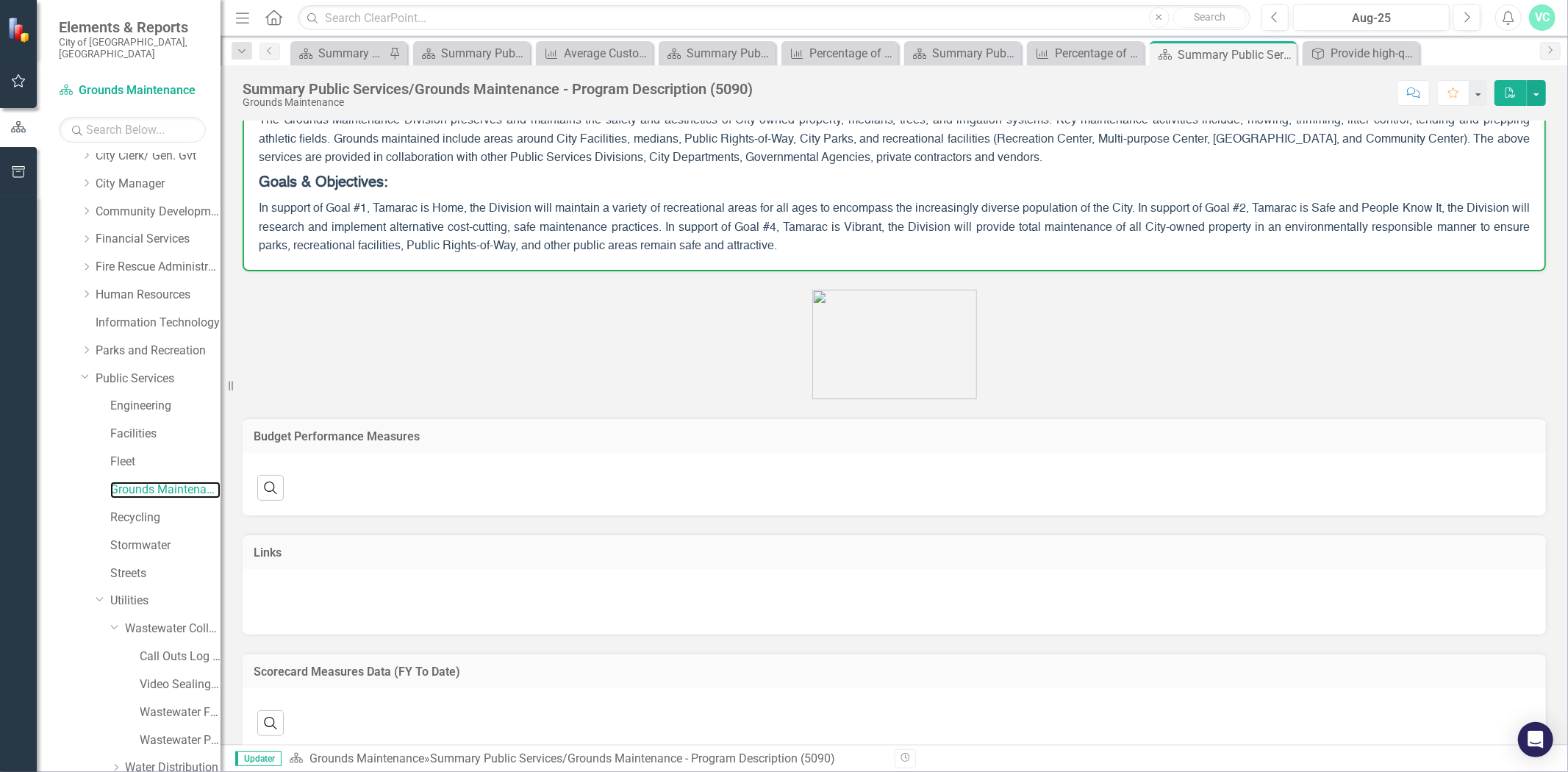
scroll to position [152, 0]
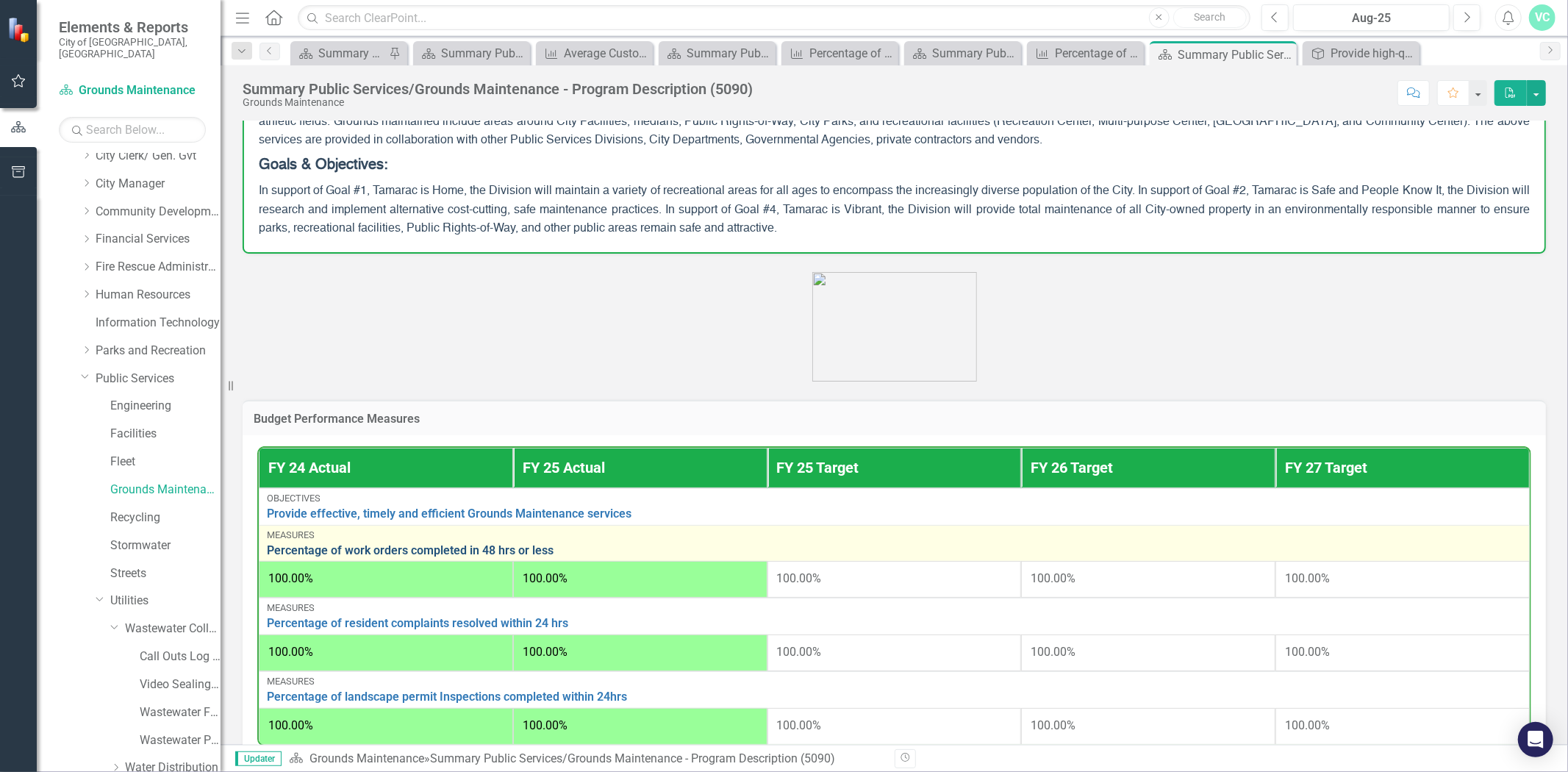
click at [505, 550] on link "Percentage of work orders completed in 48 hrs or less" at bounding box center [894, 551] width 1255 height 13
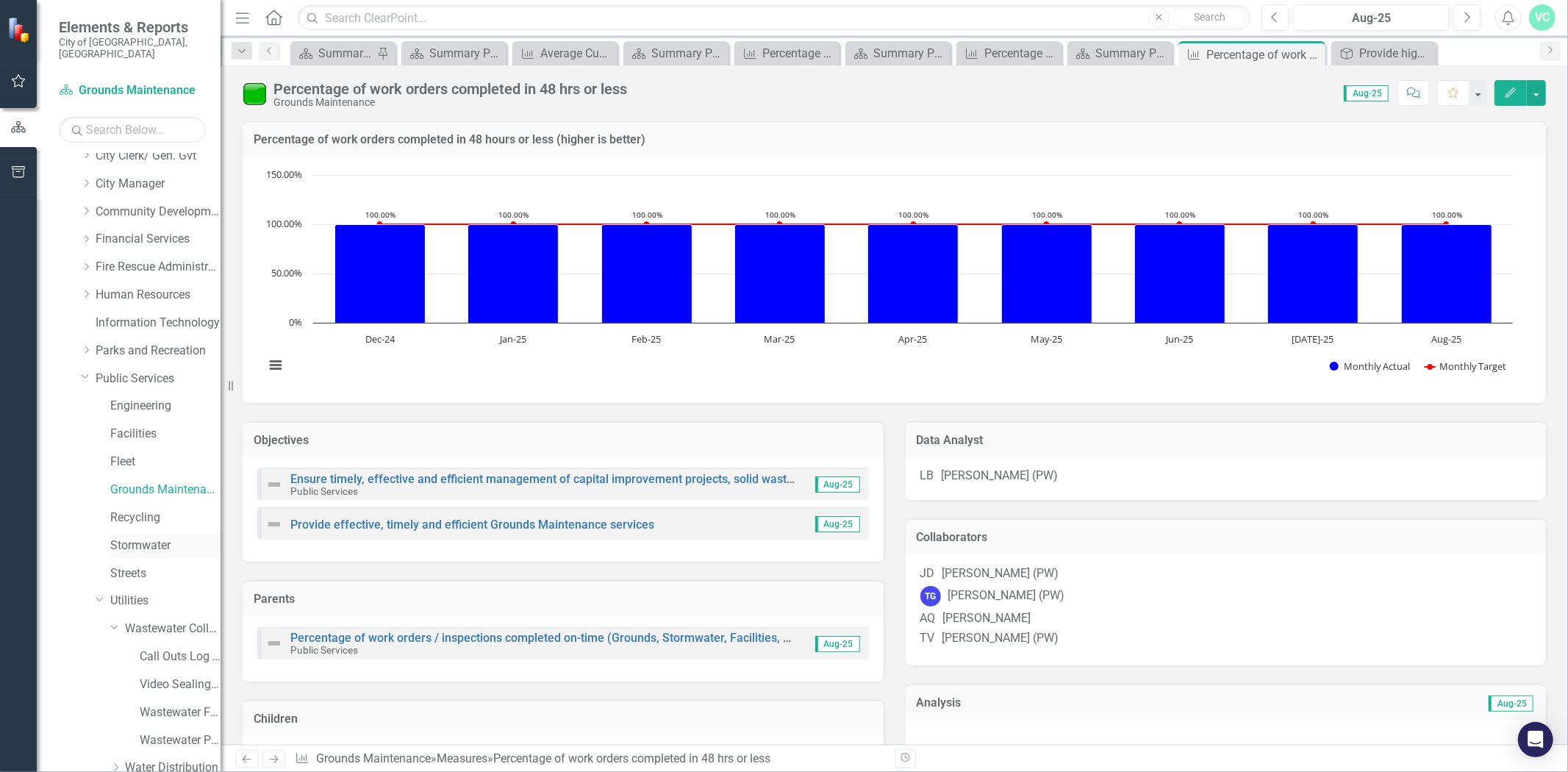
click at [149, 537] on link "Stormwater" at bounding box center [166, 545] width 111 height 17
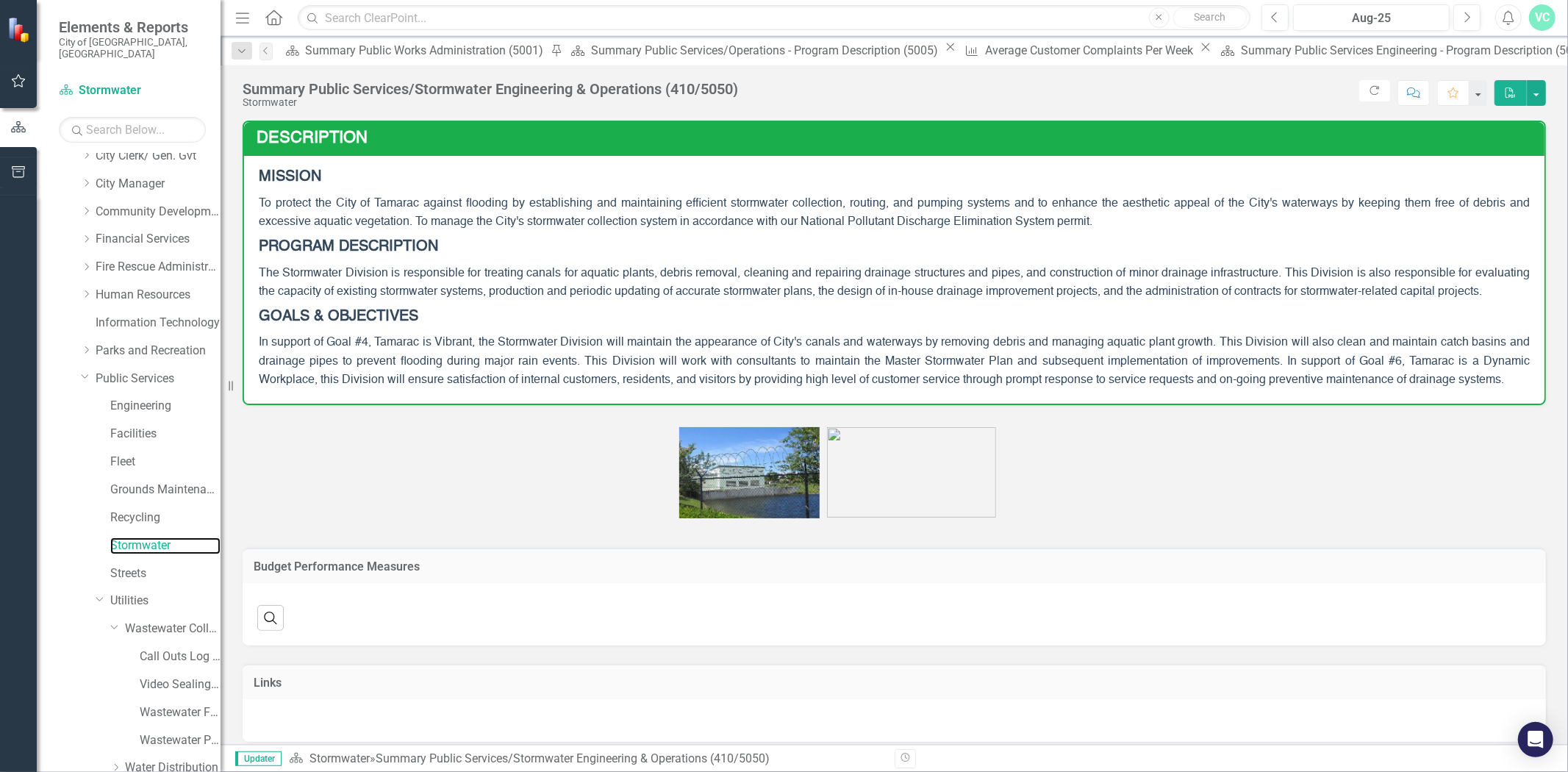
scroll to position [144, 0]
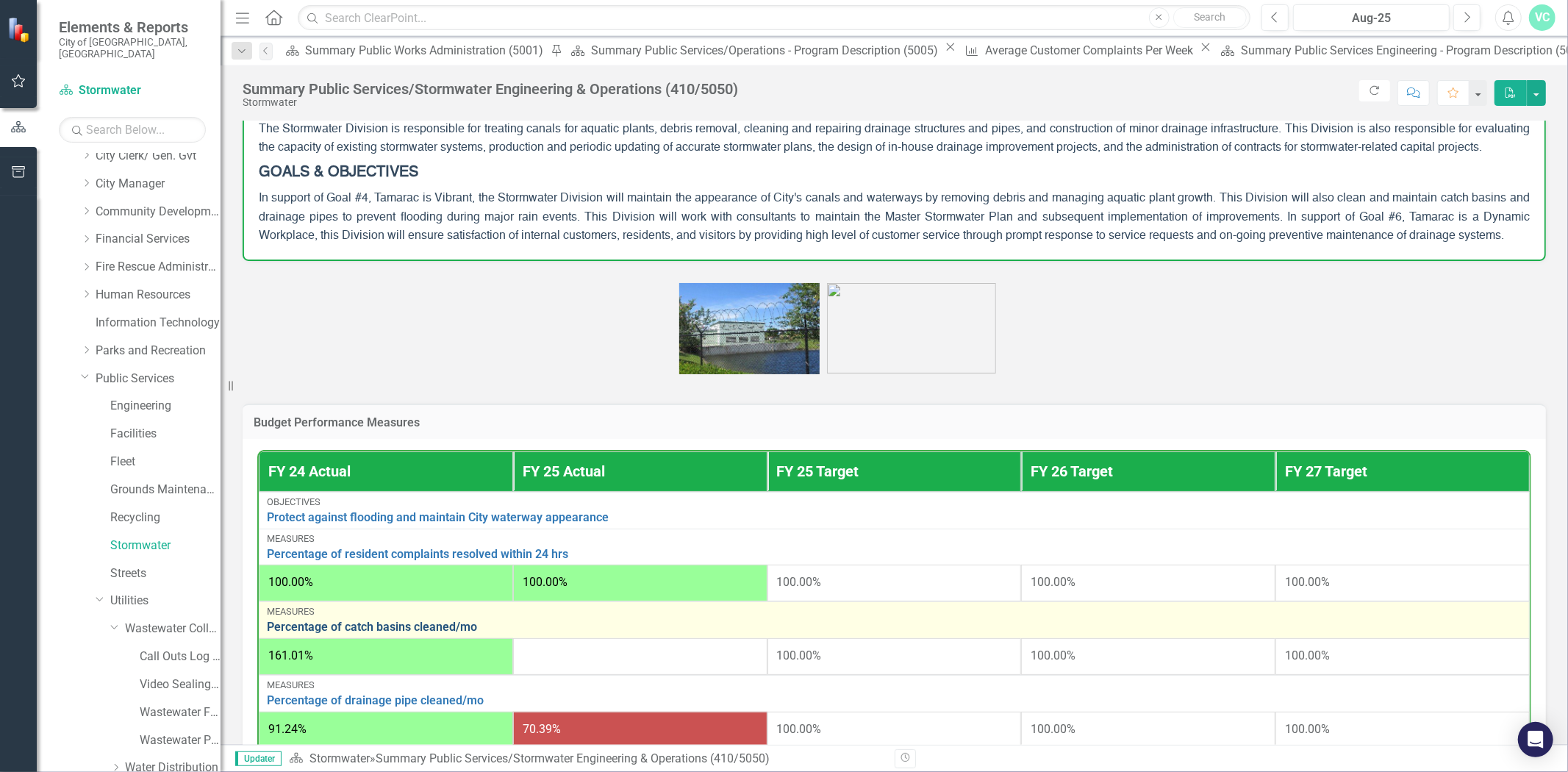
click at [442, 634] on link "Percentage of catch basins cleaned/mo" at bounding box center [894, 627] width 1255 height 13
